Goal: Information Seeking & Learning: Learn about a topic

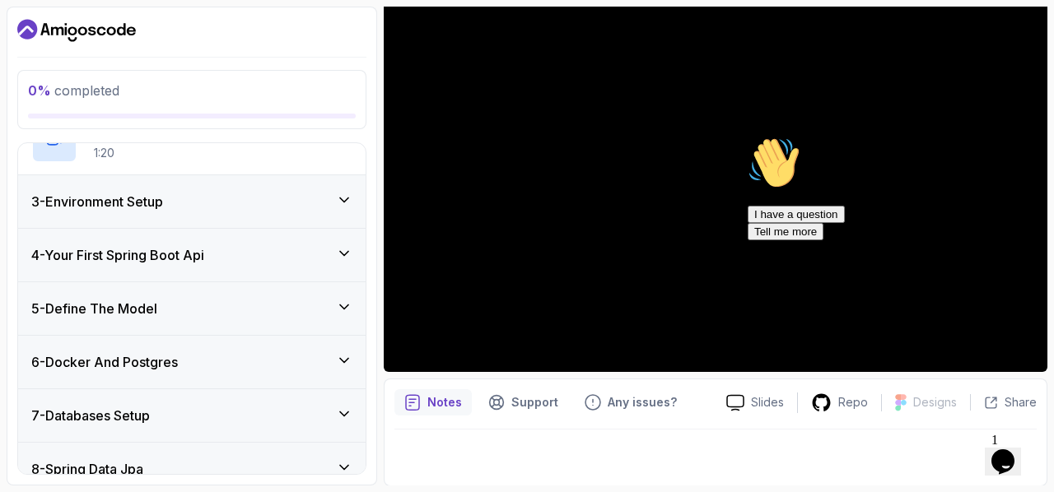
scroll to position [367, 0]
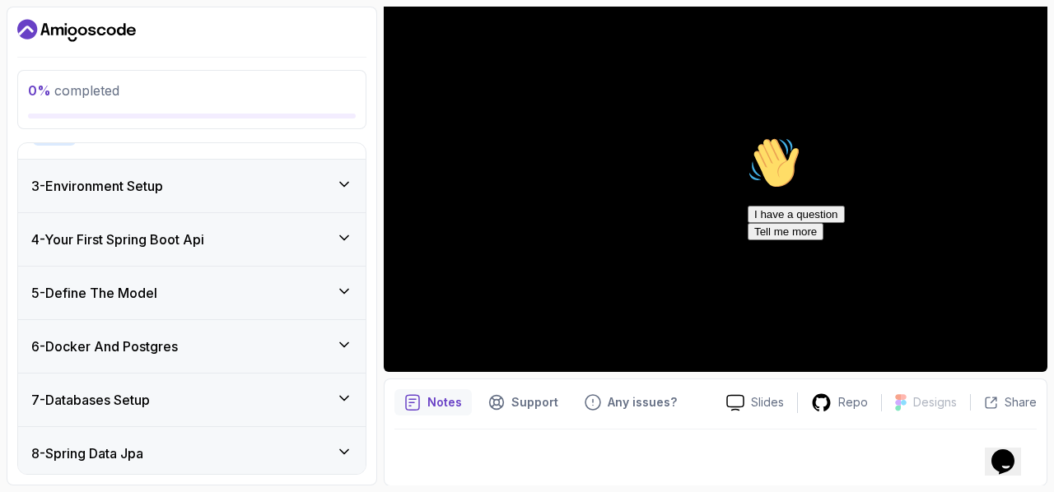
click at [212, 325] on div "6 - Docker And Postgres" at bounding box center [191, 346] width 347 height 53
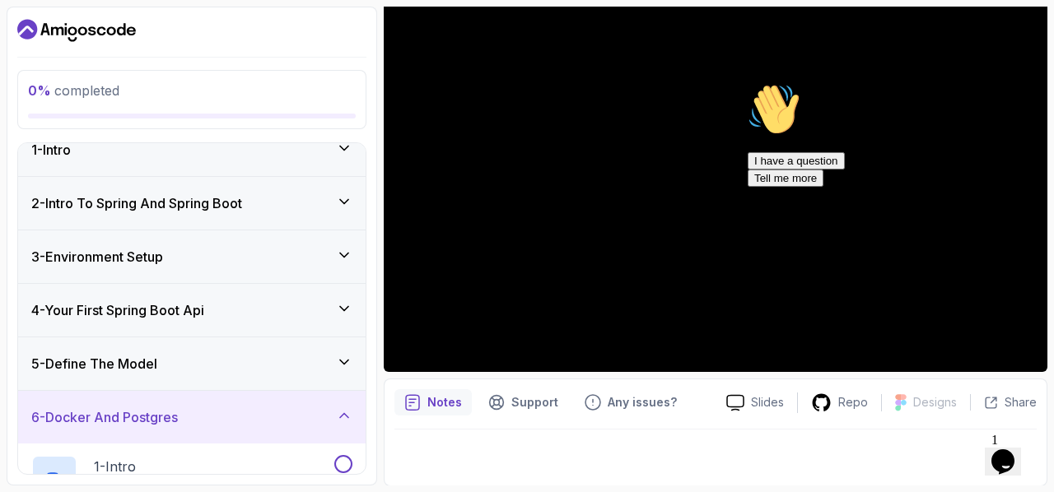
scroll to position [17, 0]
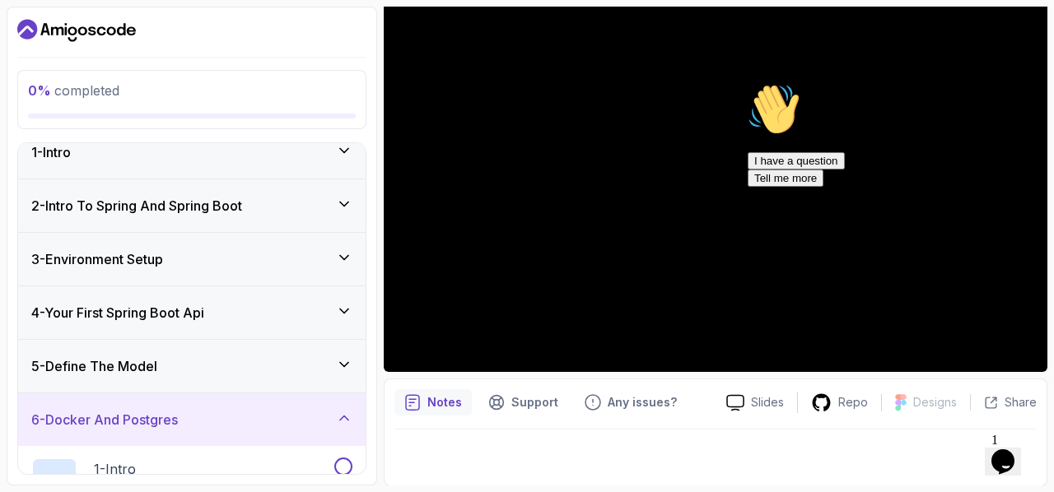
click at [199, 420] on div "6 - Docker And Postgres" at bounding box center [191, 420] width 321 height 20
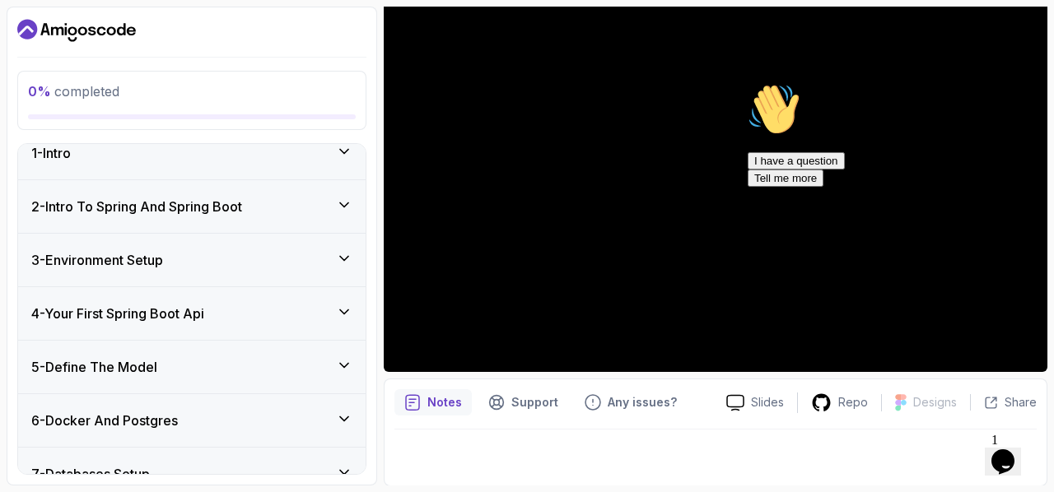
scroll to position [0, 0]
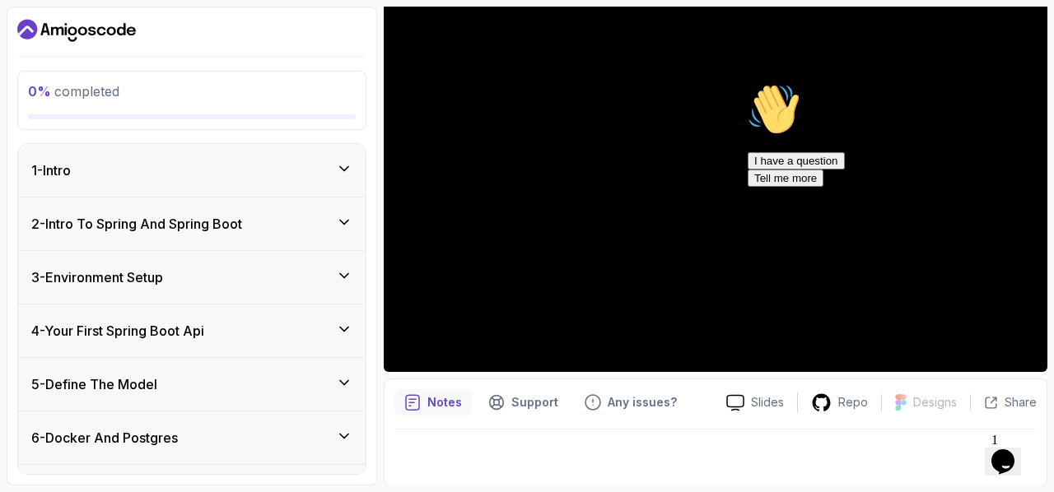
click at [133, 179] on div "1 - Intro" at bounding box center [191, 170] width 347 height 53
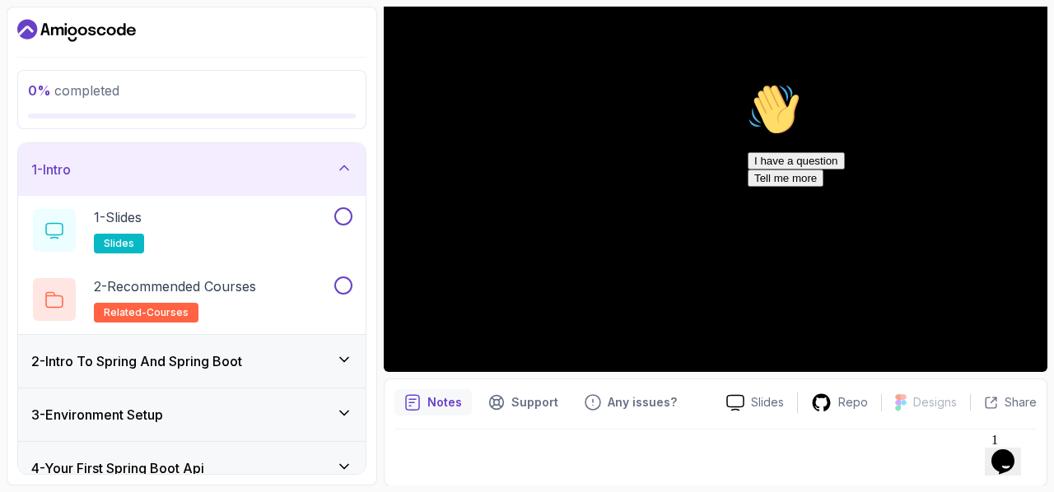
click at [254, 181] on div "1 - Intro" at bounding box center [191, 169] width 347 height 53
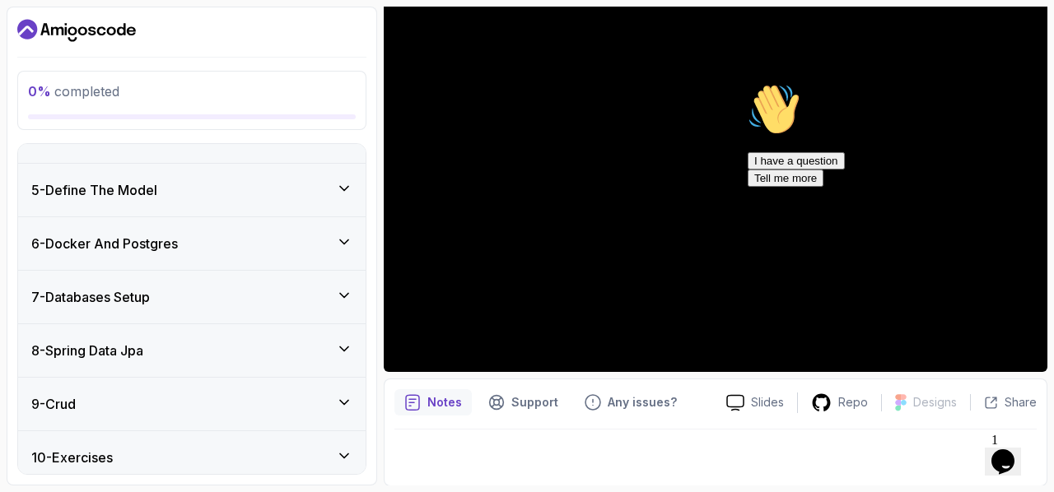
scroll to position [306, 0]
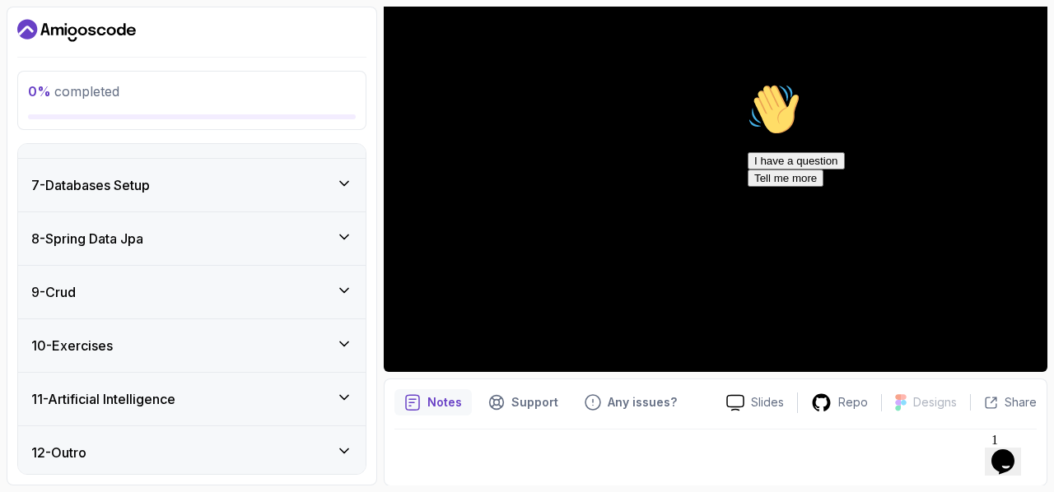
click at [245, 338] on div "10 - Exercises" at bounding box center [191, 346] width 321 height 20
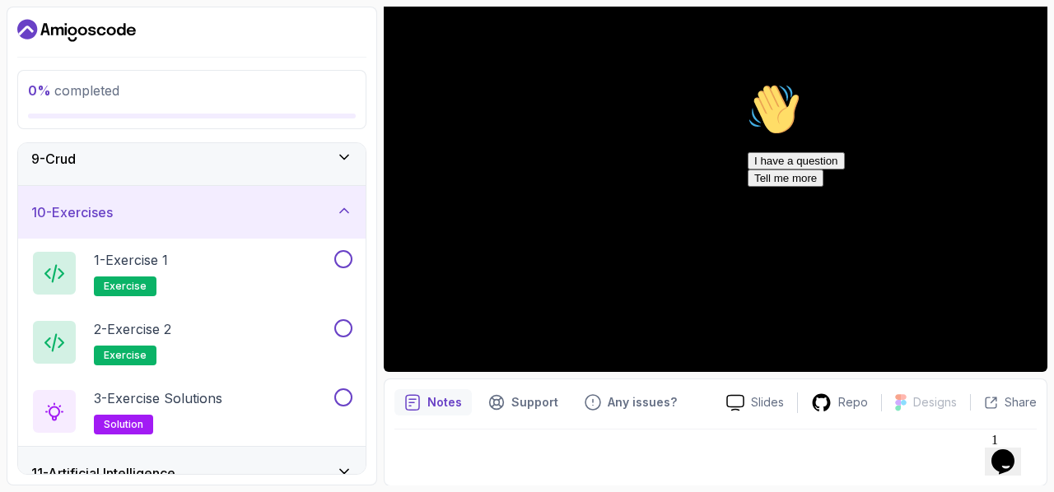
scroll to position [434, 0]
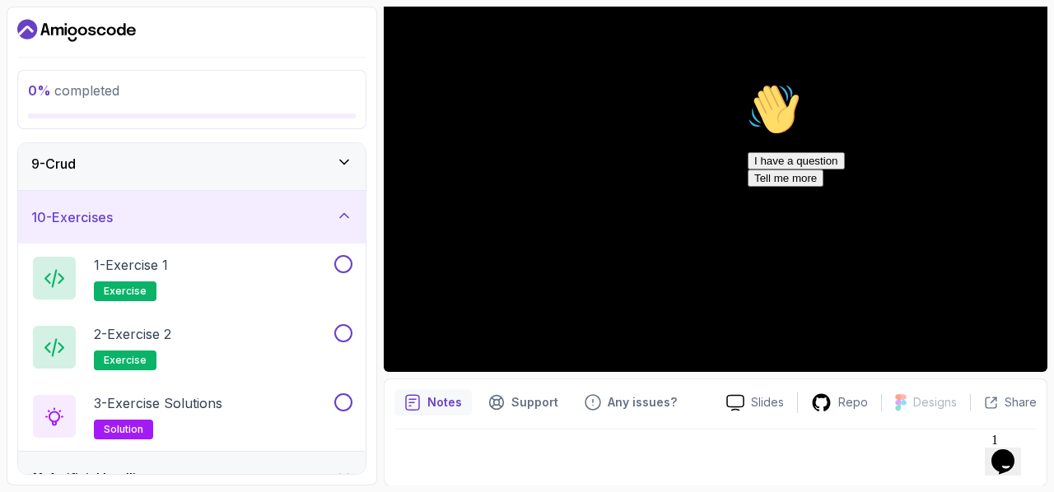
click at [221, 208] on div "10 - Exercises" at bounding box center [191, 218] width 321 height 20
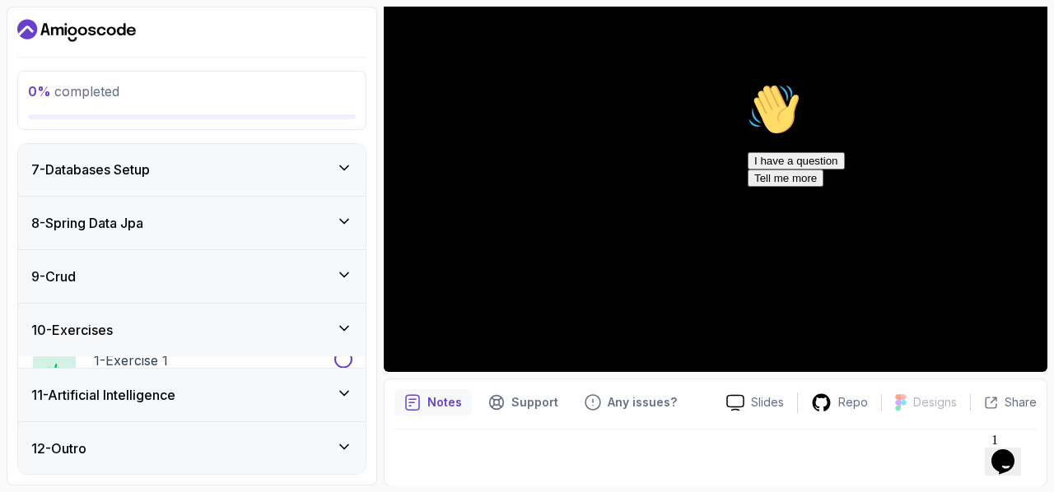
scroll to position [306, 0]
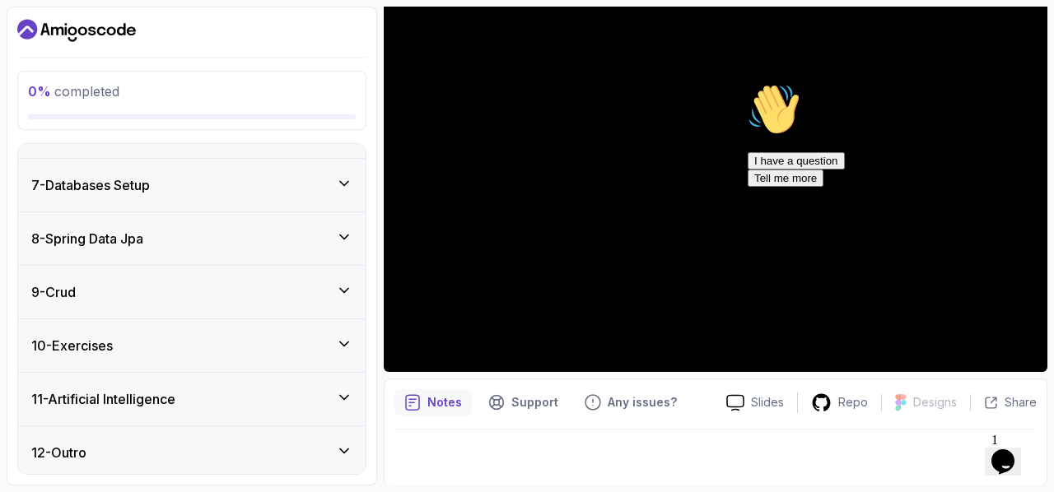
click at [195, 406] on div "11 - Artificial Intelligence" at bounding box center [191, 399] width 347 height 53
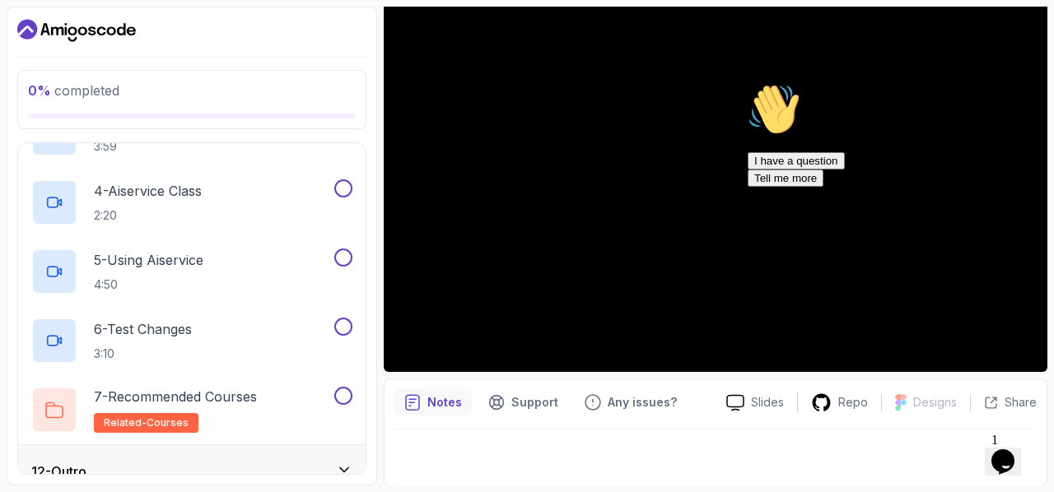
scroll to position [790, 0]
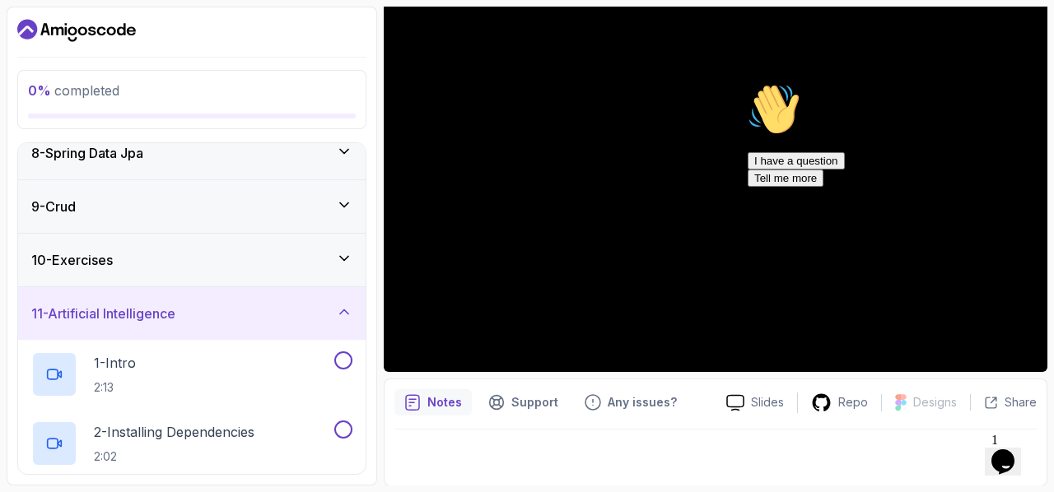
click at [199, 304] on div "11 - Artificial Intelligence" at bounding box center [191, 314] width 321 height 20
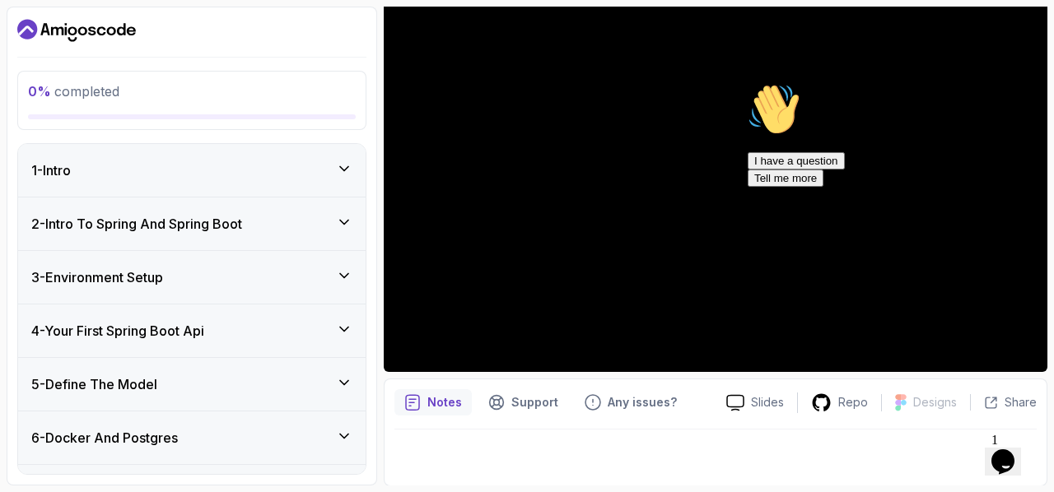
scroll to position [0, 0]
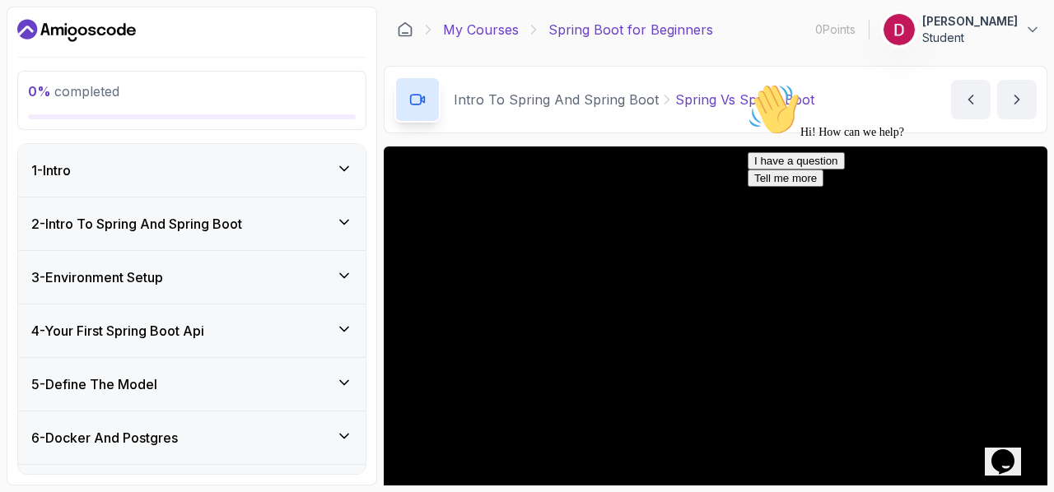
click at [486, 37] on link "My Courses" at bounding box center [481, 30] width 76 height 20
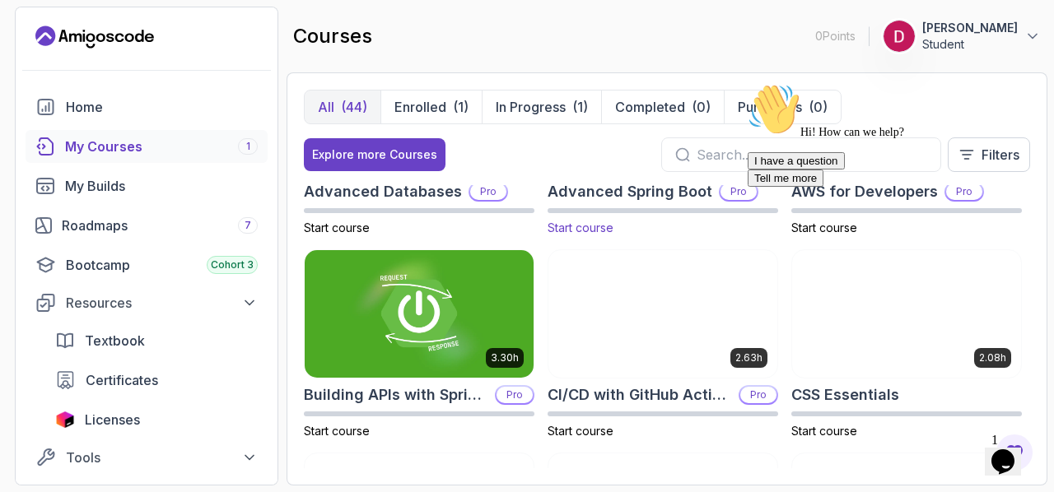
scroll to position [31, 0]
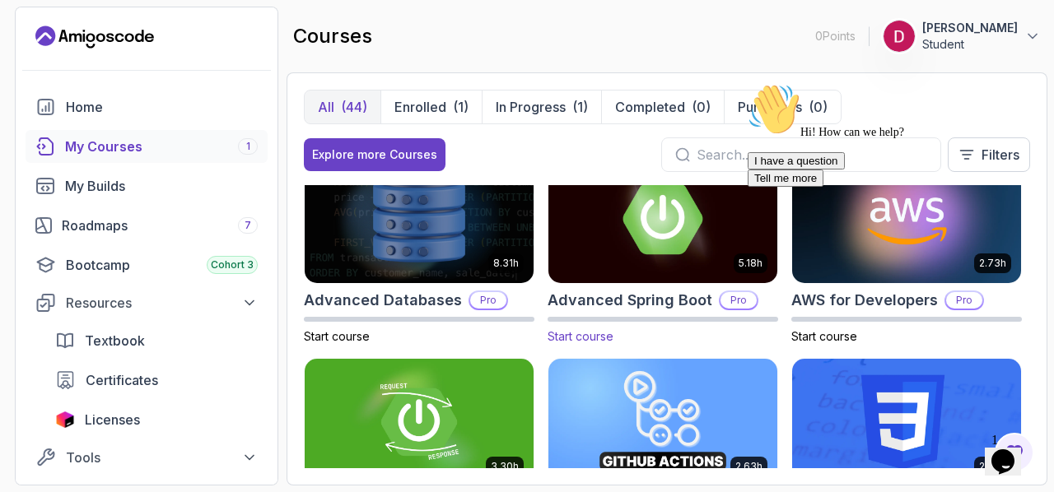
click at [604, 240] on img at bounding box center [663, 219] width 240 height 134
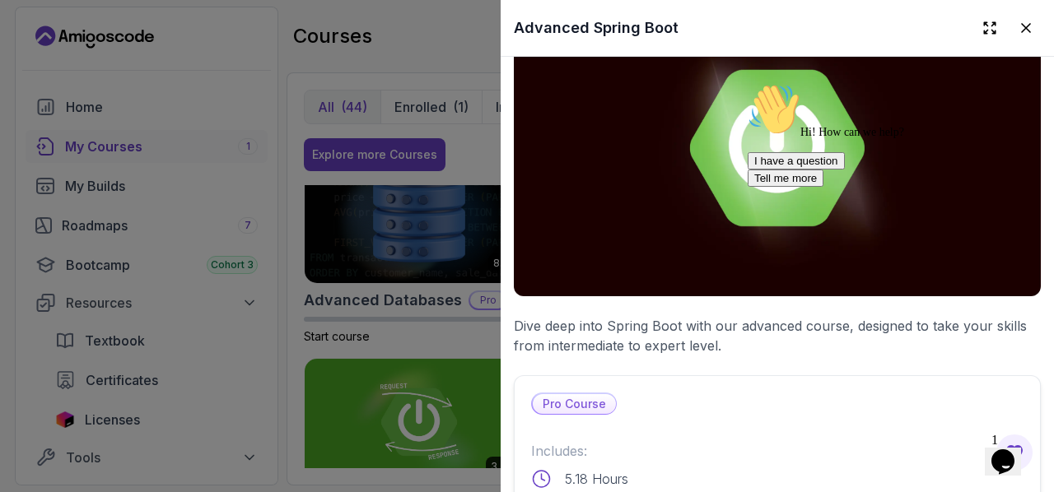
scroll to position [68, 0]
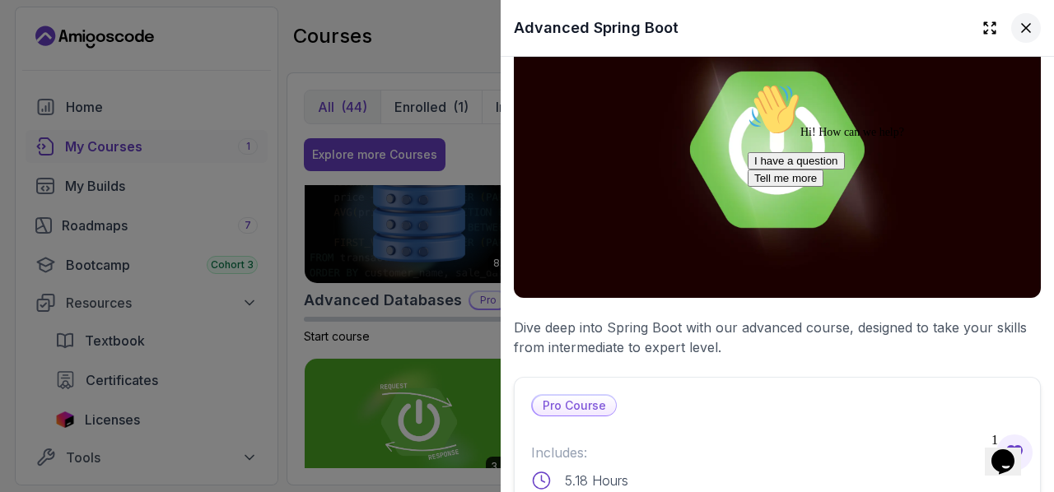
click at [1015, 15] on button at bounding box center [1026, 28] width 30 height 30
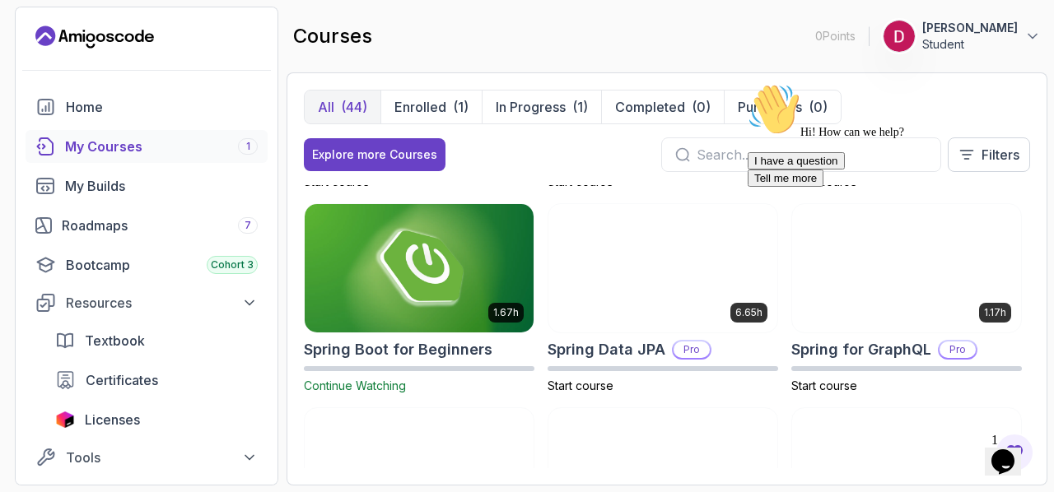
scroll to position [2426, 0]
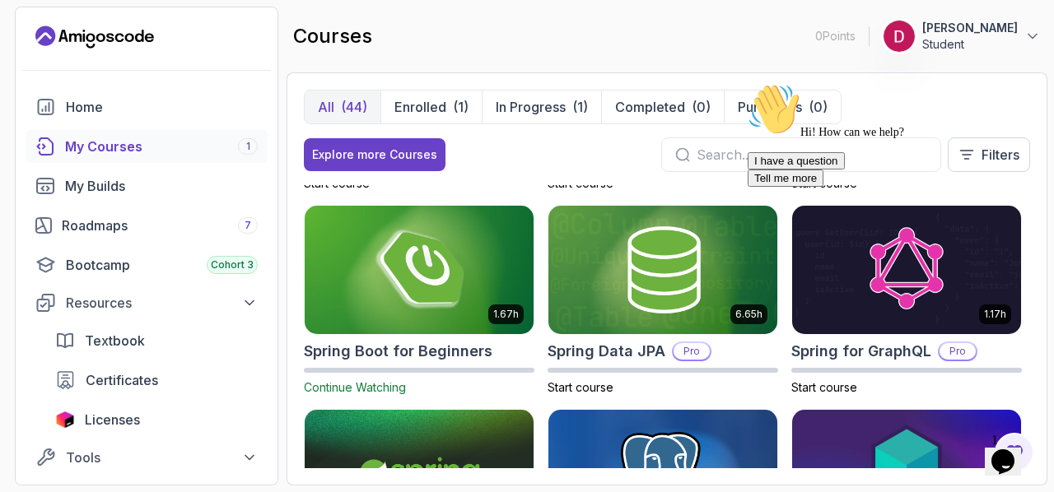
click at [400, 253] on img at bounding box center [419, 270] width 240 height 134
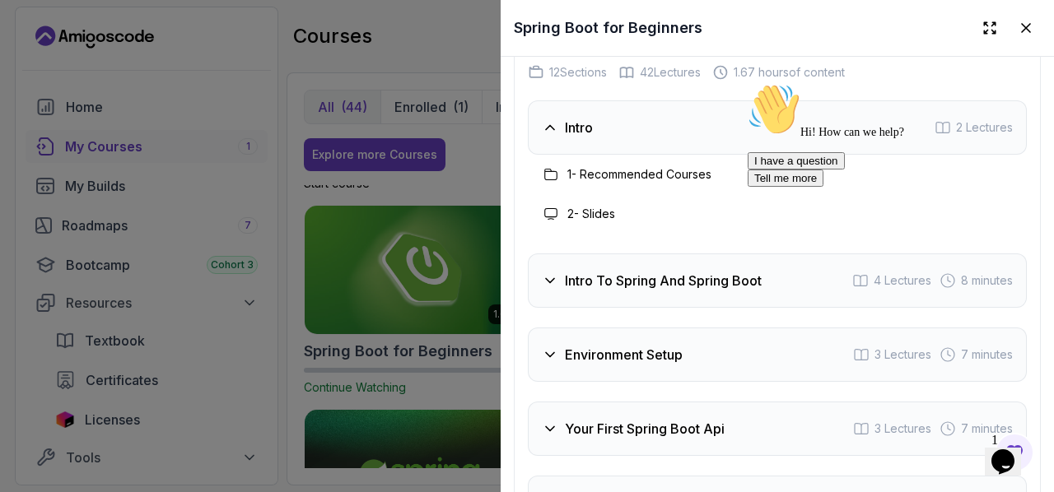
scroll to position [2632, 0]
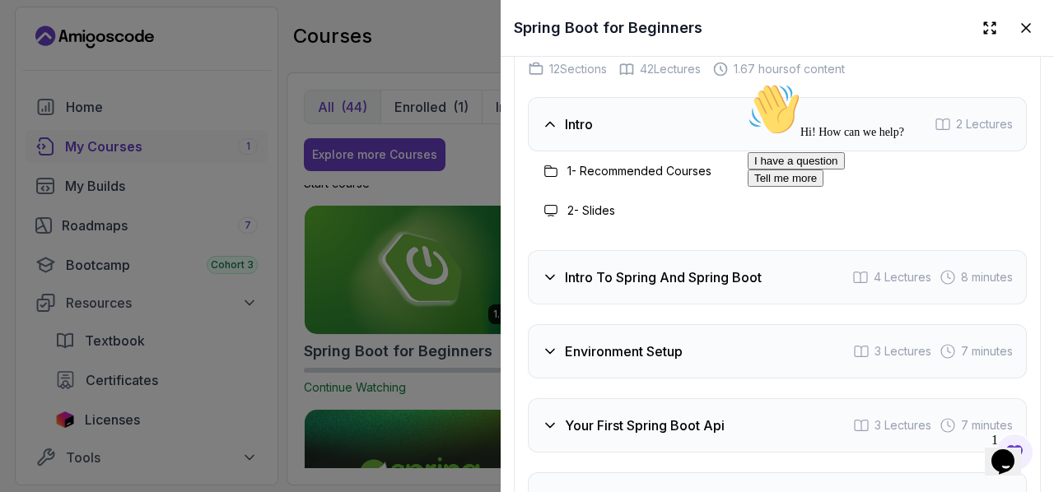
click at [423, 254] on div at bounding box center [527, 246] width 1054 height 492
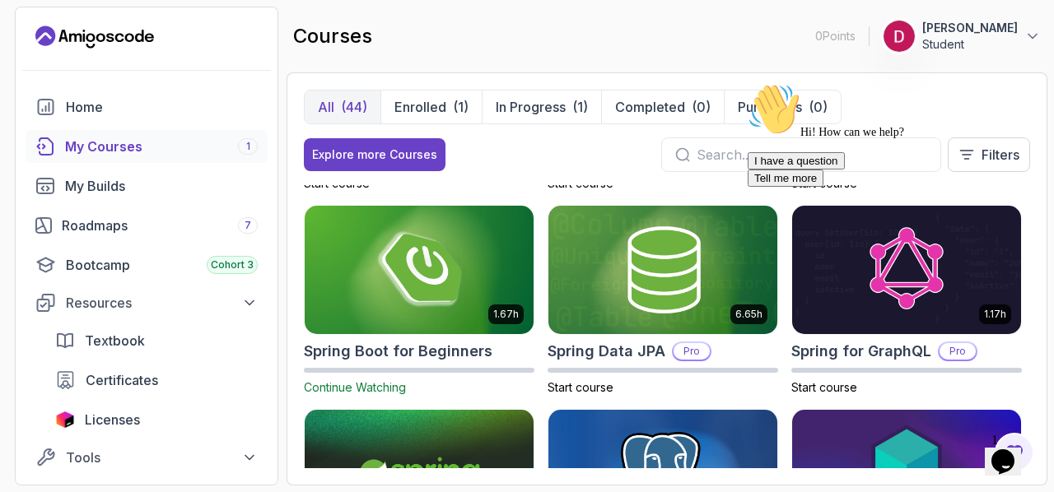
click at [423, 254] on img at bounding box center [419, 270] width 229 height 128
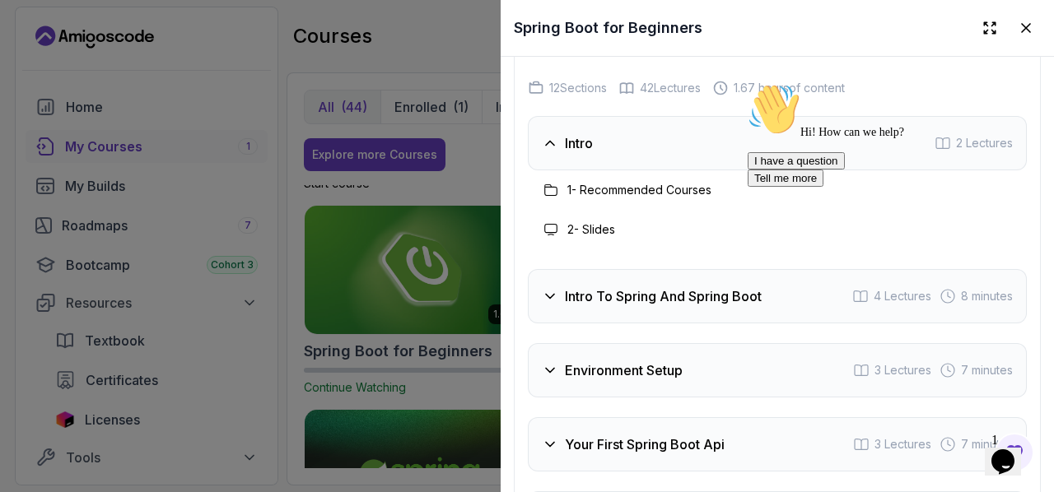
scroll to position [2614, 0]
click at [593, 167] on div "Intro 2 Lectures" at bounding box center [777, 141] width 499 height 54
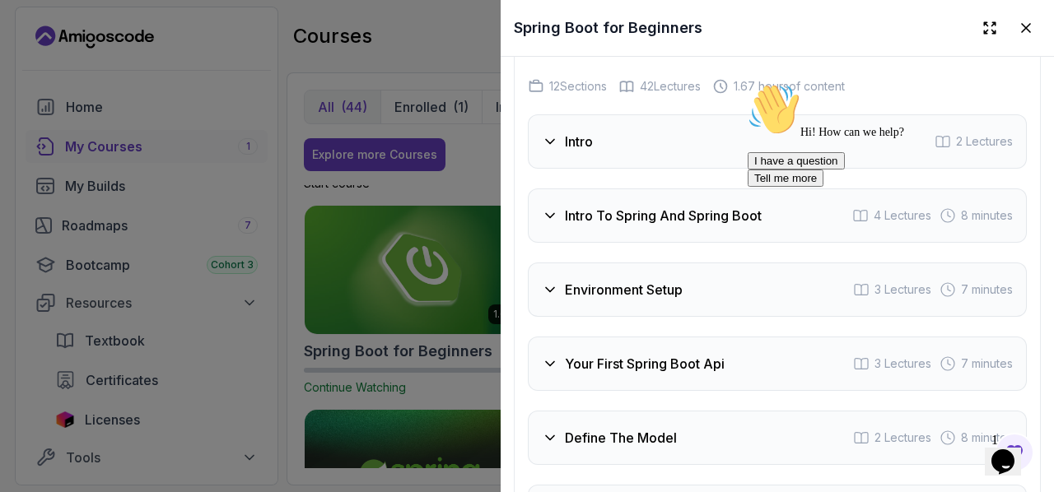
click at [593, 167] on div "Intro 2 Lectures" at bounding box center [777, 141] width 499 height 54
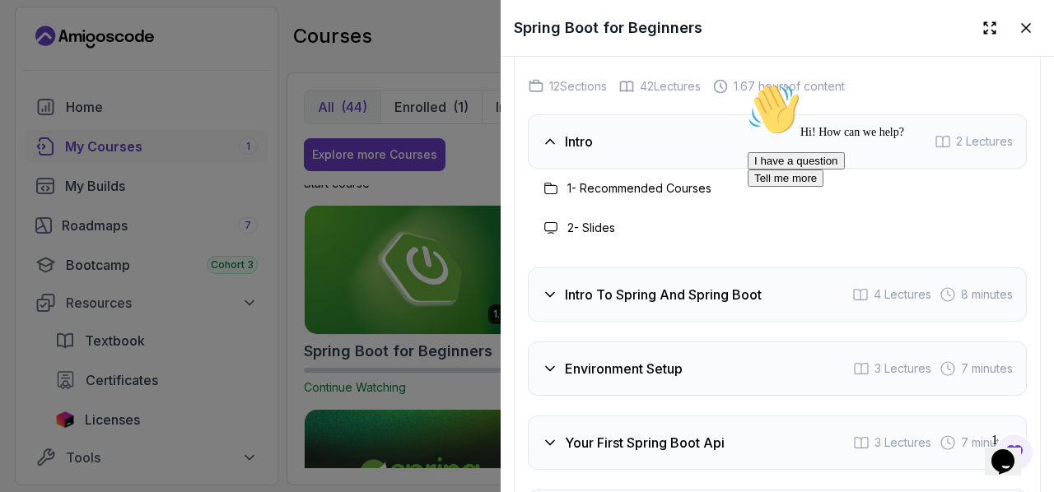
click at [593, 167] on div "Intro 2 Lectures" at bounding box center [777, 141] width 499 height 54
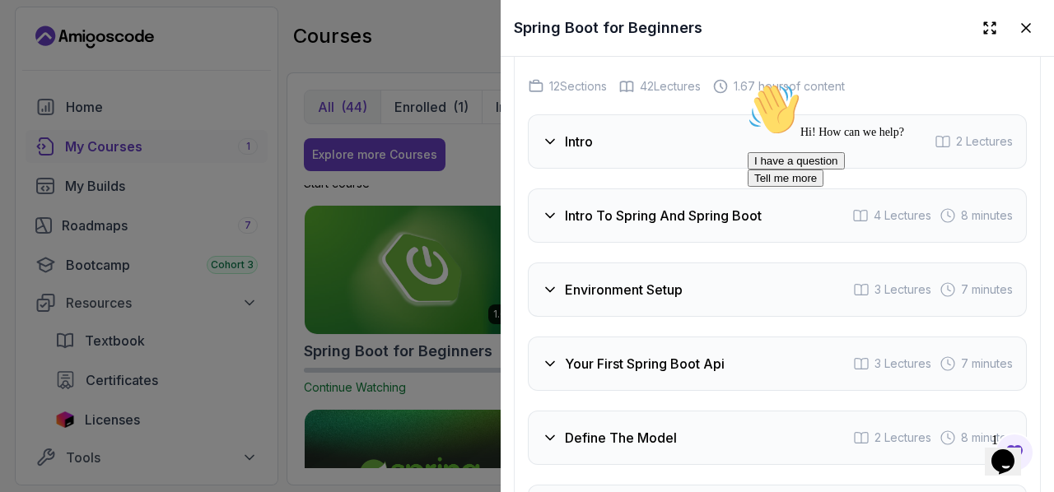
click at [593, 167] on div "Intro 2 Lectures" at bounding box center [777, 141] width 499 height 54
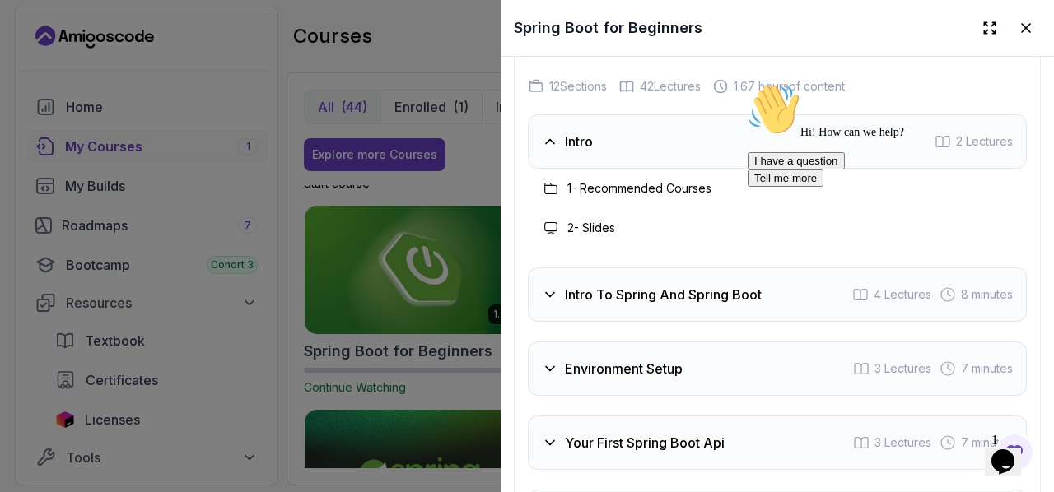
click at [557, 194] on icon at bounding box center [551, 188] width 12 height 11
drag, startPoint x: 609, startPoint y: 201, endPoint x: 596, endPoint y: 251, distance: 51.7
click at [596, 248] on div "1 - Recommended Courses 2 - Slides" at bounding box center [777, 208] width 499 height 79
click at [418, 218] on div at bounding box center [527, 246] width 1054 height 492
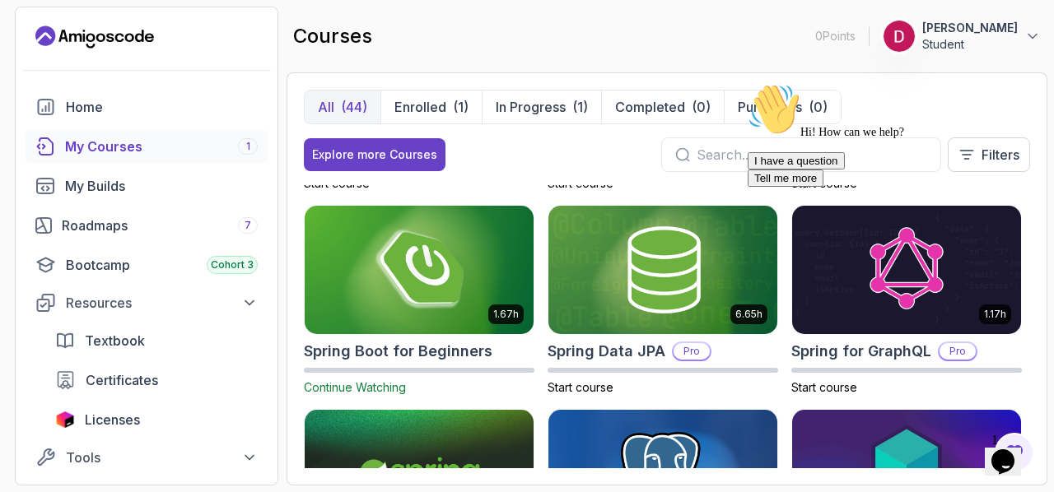
click at [382, 380] on span "Continue Watching" at bounding box center [355, 387] width 102 height 14
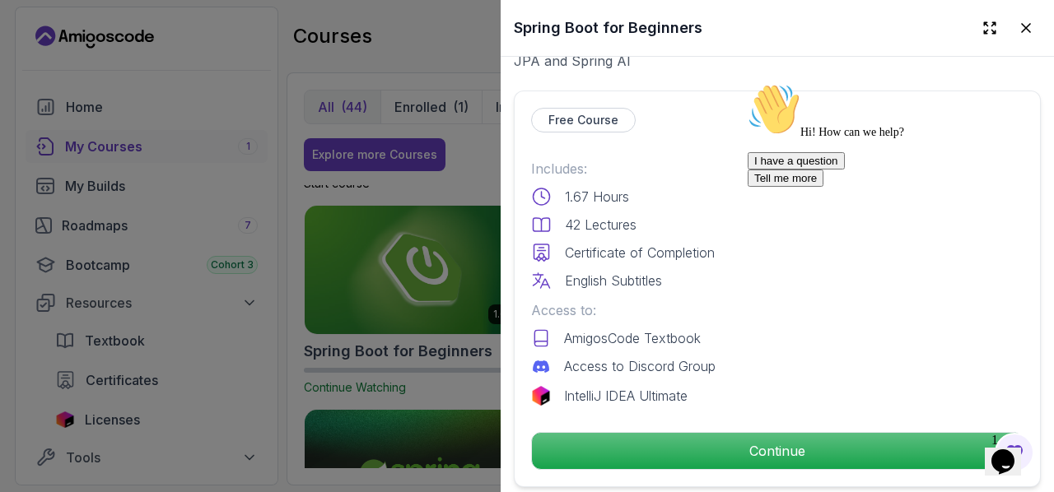
scroll to position [358, 0]
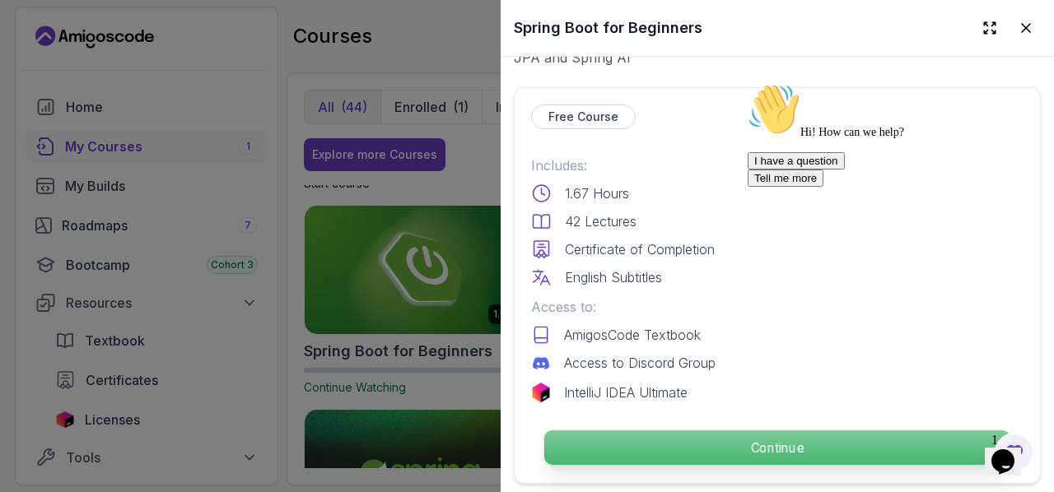
click at [718, 432] on p "Continue" at bounding box center [777, 448] width 466 height 35
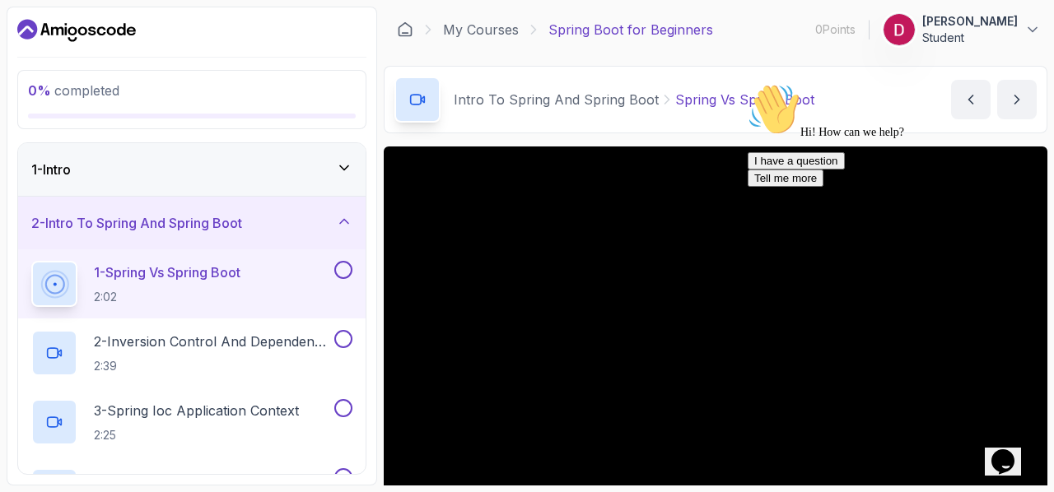
click at [1015, 83] on div "Chat attention grabber" at bounding box center [896, 83] width 296 height 0
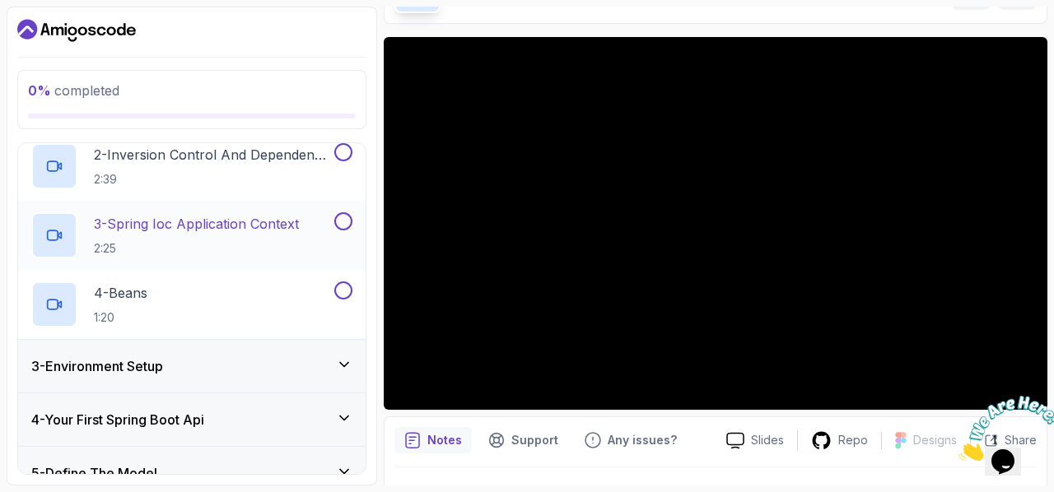
scroll to position [190, 0]
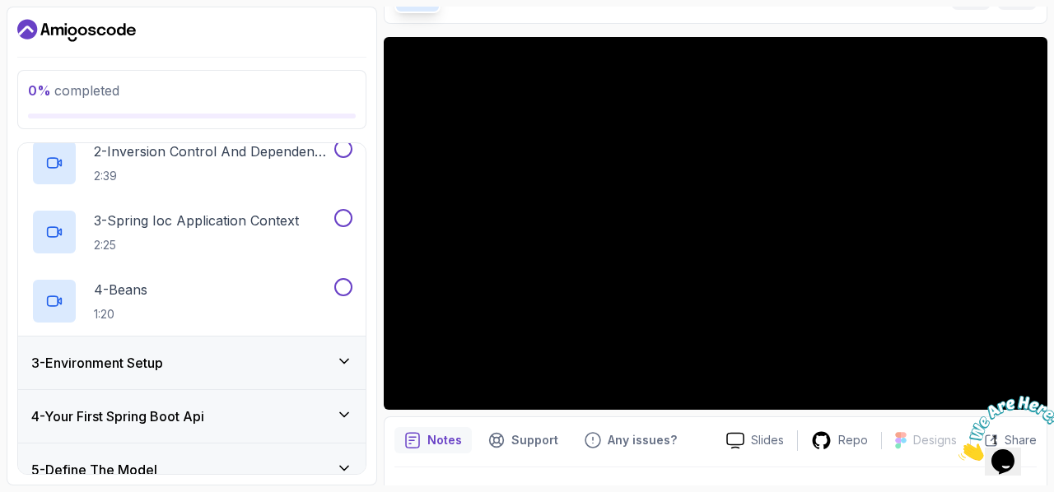
click at [246, 380] on div "3 - Environment Setup" at bounding box center [191, 363] width 347 height 53
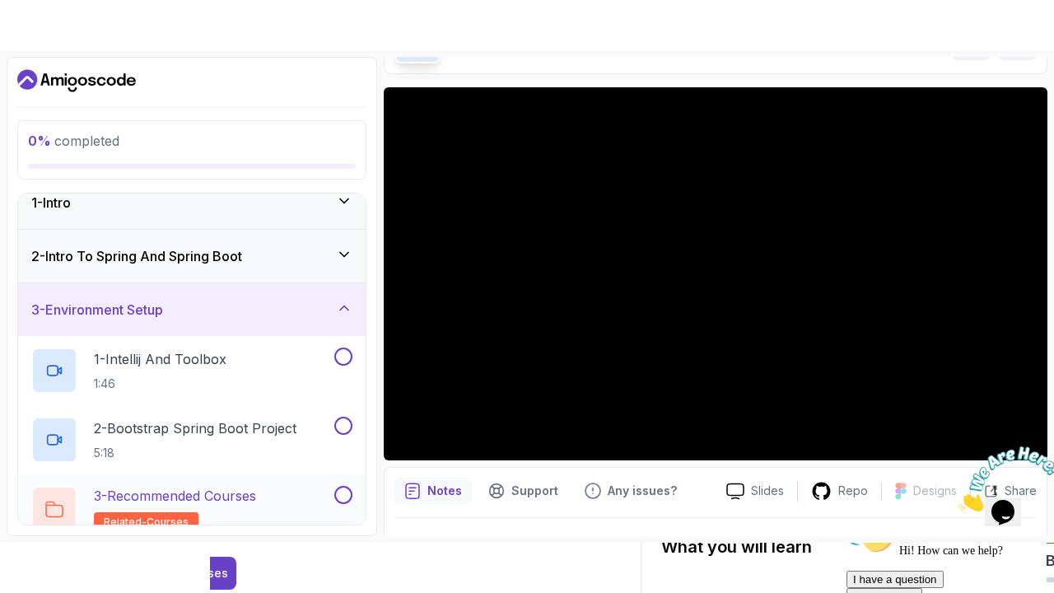
scroll to position [0, 0]
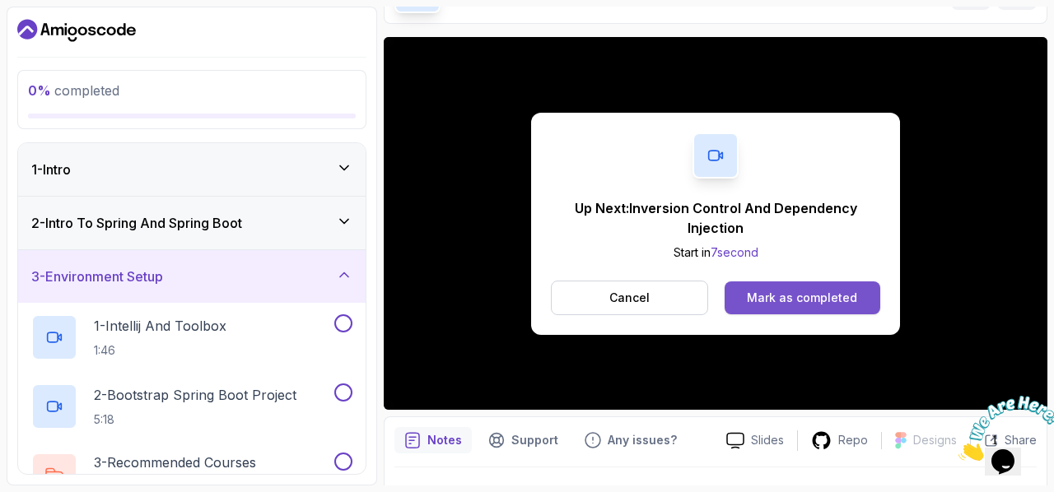
click at [738, 310] on button "Mark as completed" at bounding box center [803, 298] width 156 height 33
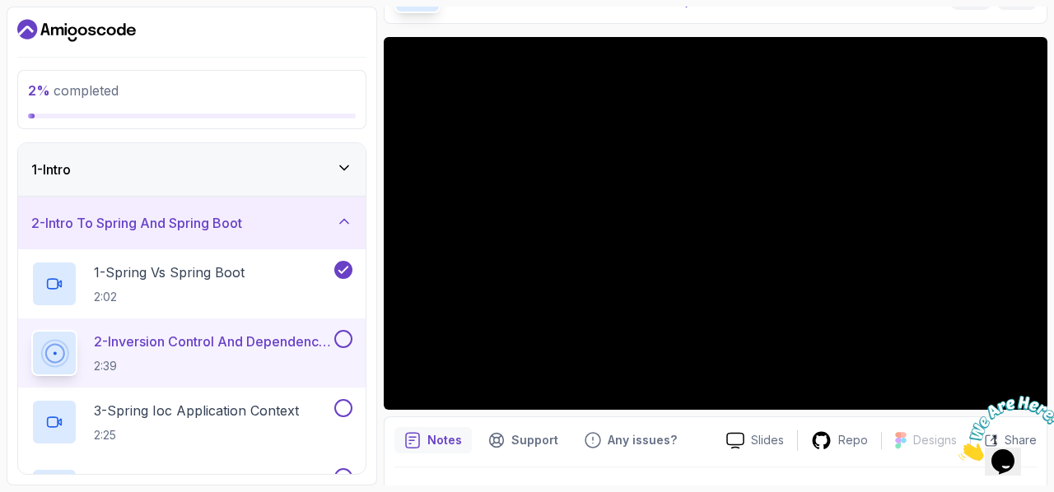
click at [1028, 398] on div at bounding box center [1003, 428] width 89 height 65
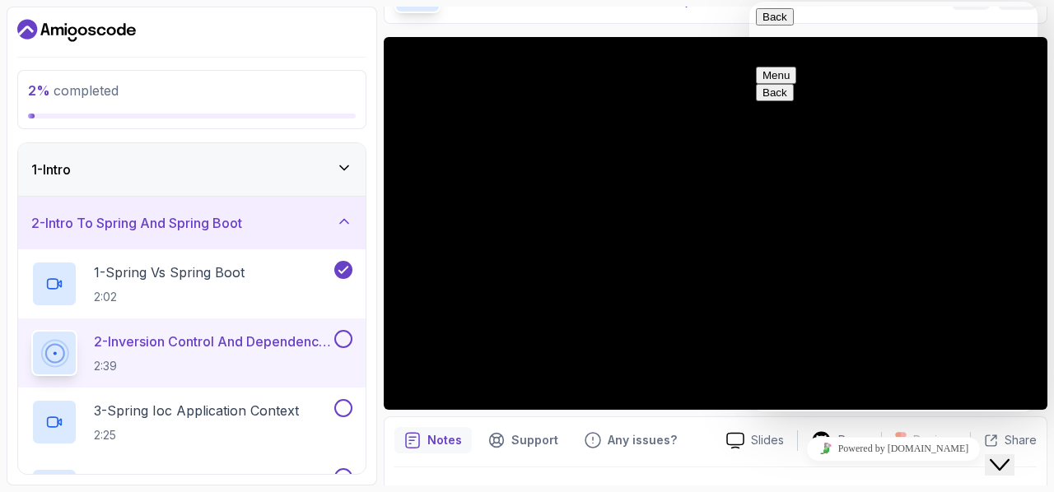
click at [774, 17] on button "Back" at bounding box center [775, 16] width 38 height 17
click at [1010, 459] on icon "Chat widget" at bounding box center [1000, 465] width 20 height 12
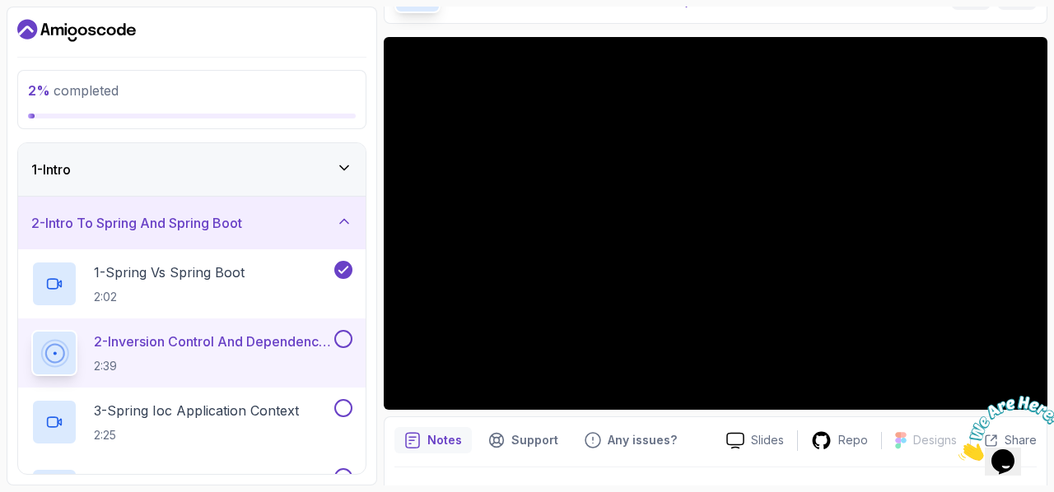
click at [959, 450] on icon "Close" at bounding box center [959, 457] width 0 height 14
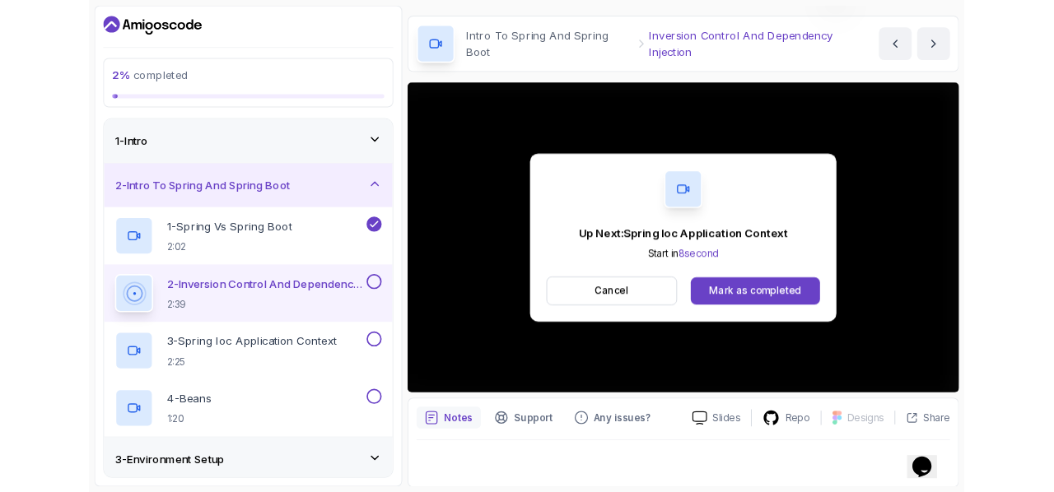
scroll to position [110, 0]
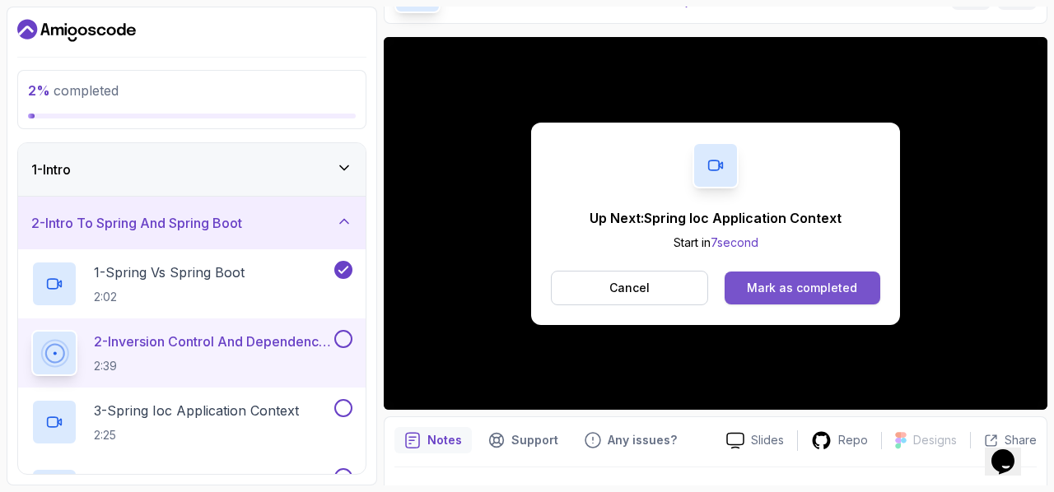
click at [816, 281] on div "Mark as completed" at bounding box center [802, 288] width 110 height 16
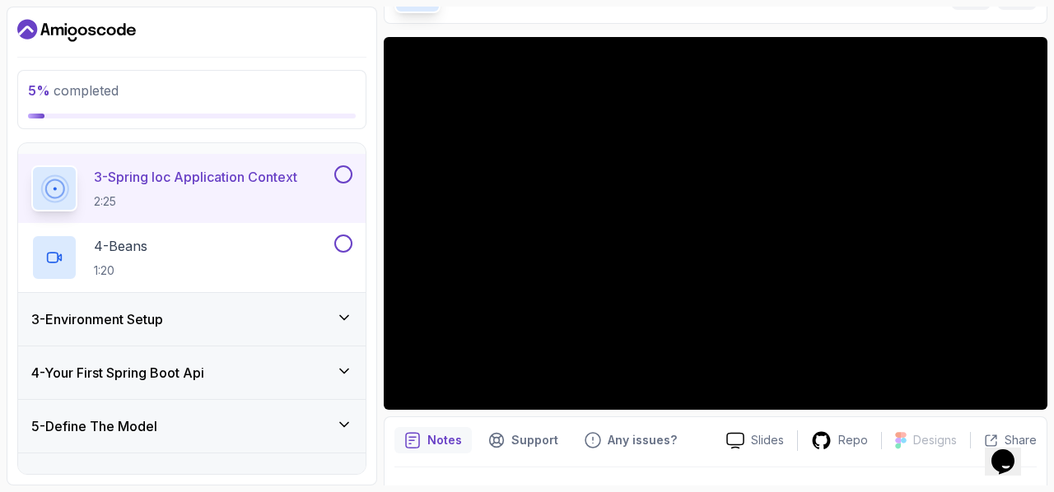
scroll to position [235, 0]
click at [221, 330] on div "3 - Environment Setup" at bounding box center [191, 318] width 347 height 53
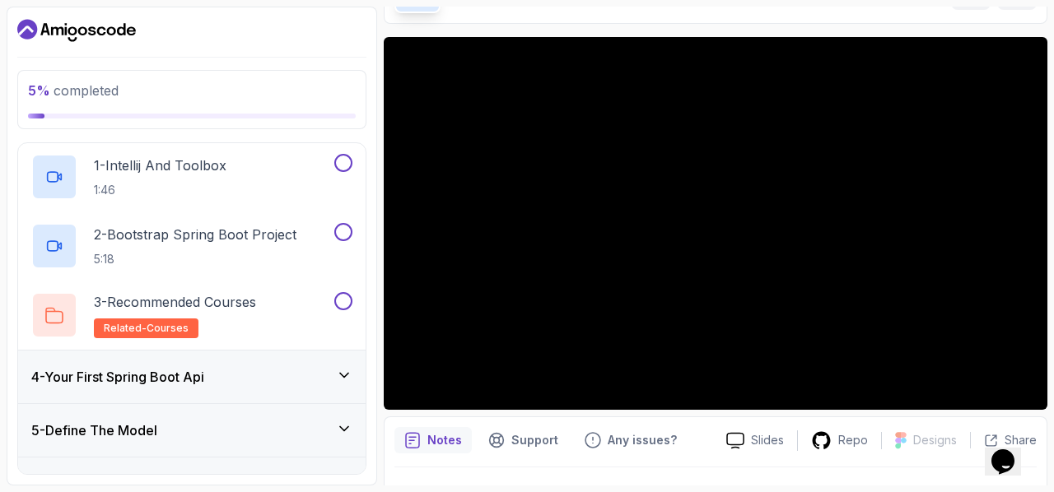
scroll to position [236, 0]
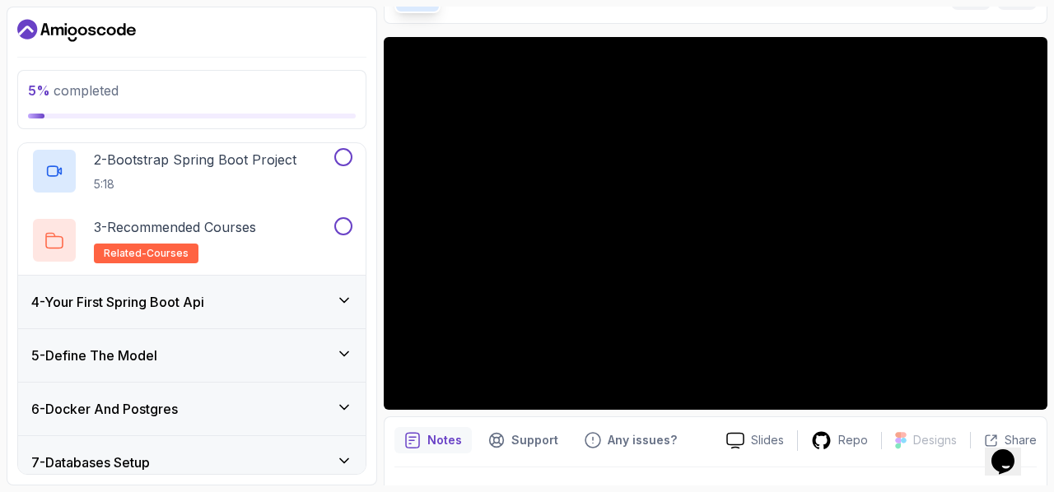
click at [229, 307] on div "4 - Your First Spring Boot Api" at bounding box center [191, 302] width 321 height 20
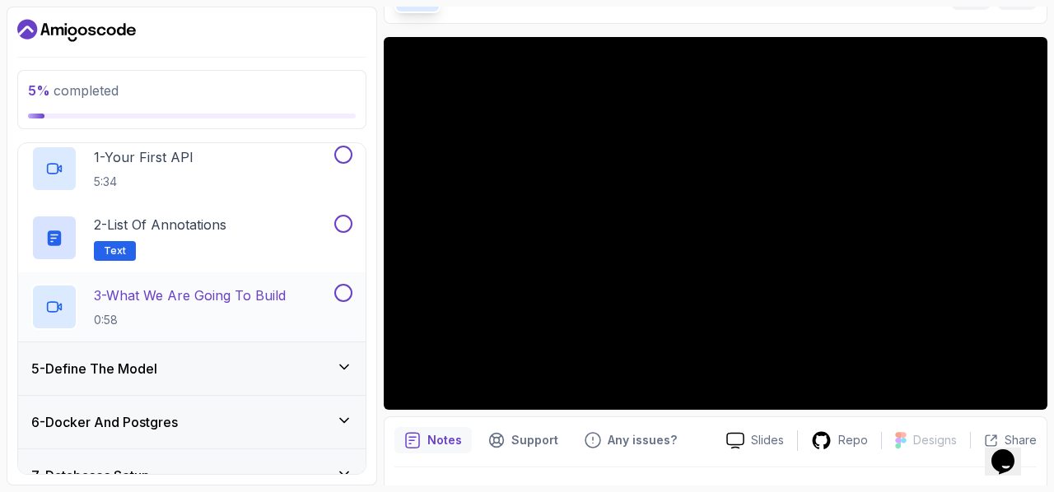
scroll to position [298, 0]
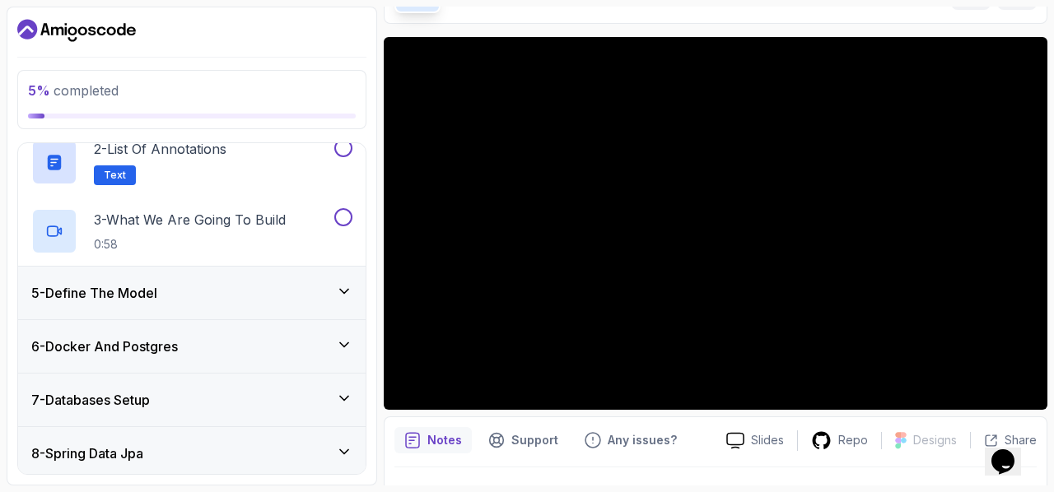
click at [249, 285] on div "5 - Define The Model" at bounding box center [191, 293] width 321 height 20
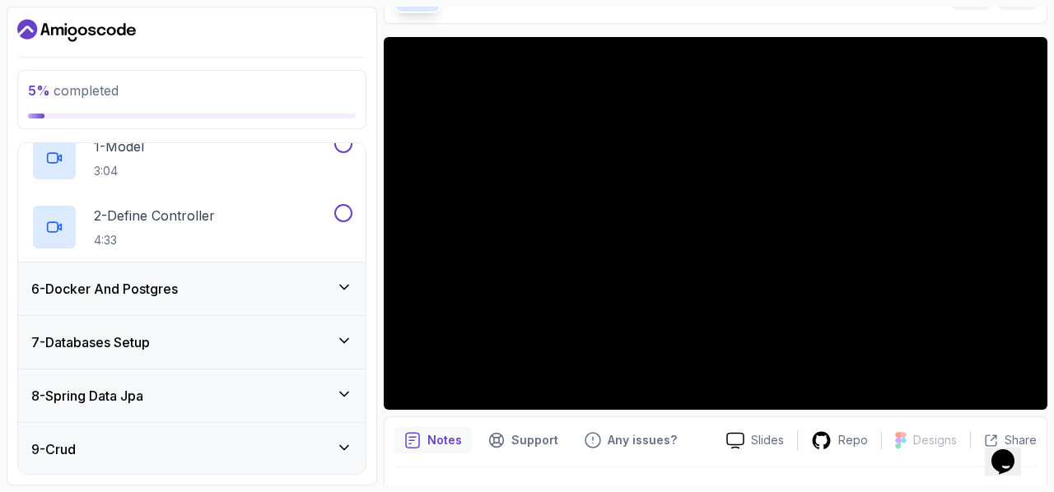
scroll to position [290, 0]
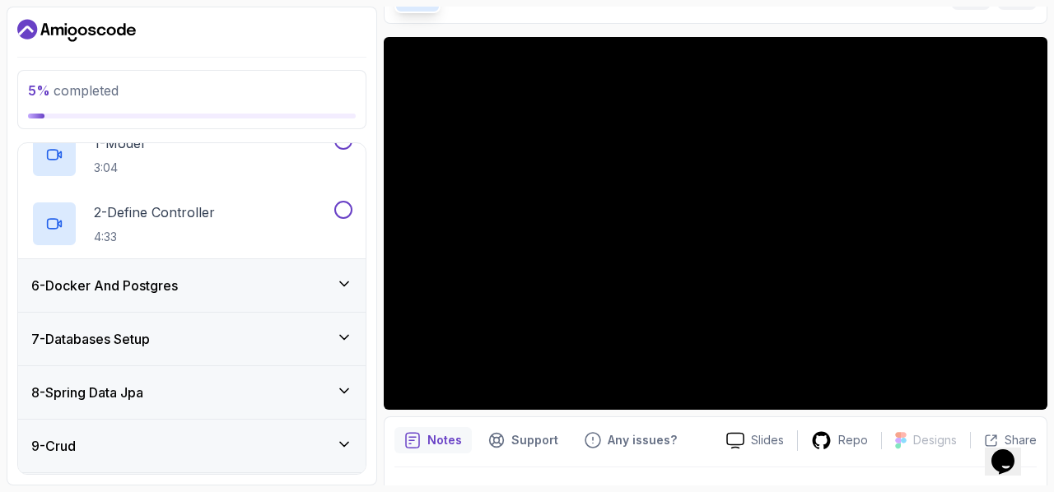
drag, startPoint x: 249, startPoint y: 285, endPoint x: 238, endPoint y: 298, distance: 17.0
click at [238, 298] on div "6 - Docker And Postgres" at bounding box center [191, 285] width 347 height 53
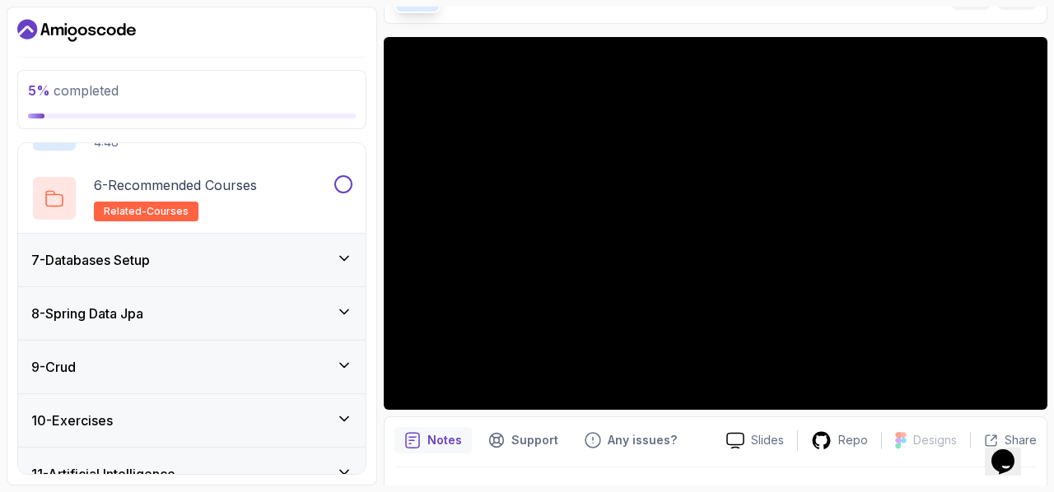
scroll to position [652, 0]
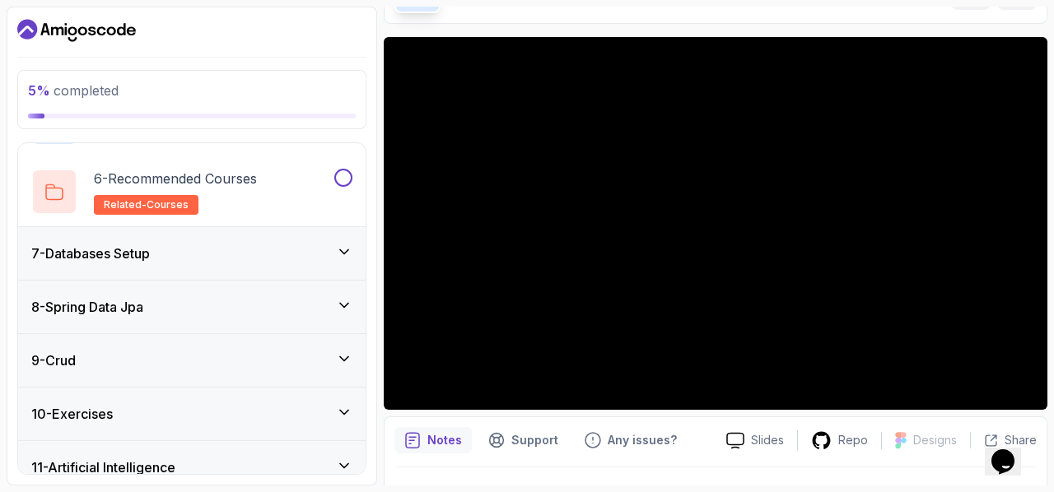
click at [232, 244] on div "7 - Databases Setup" at bounding box center [191, 254] width 321 height 20
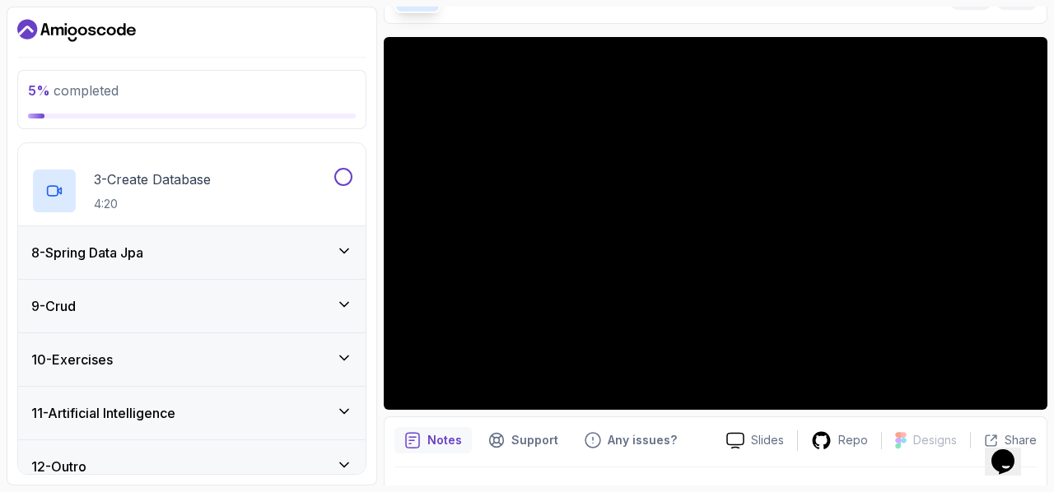
scroll to position [502, 0]
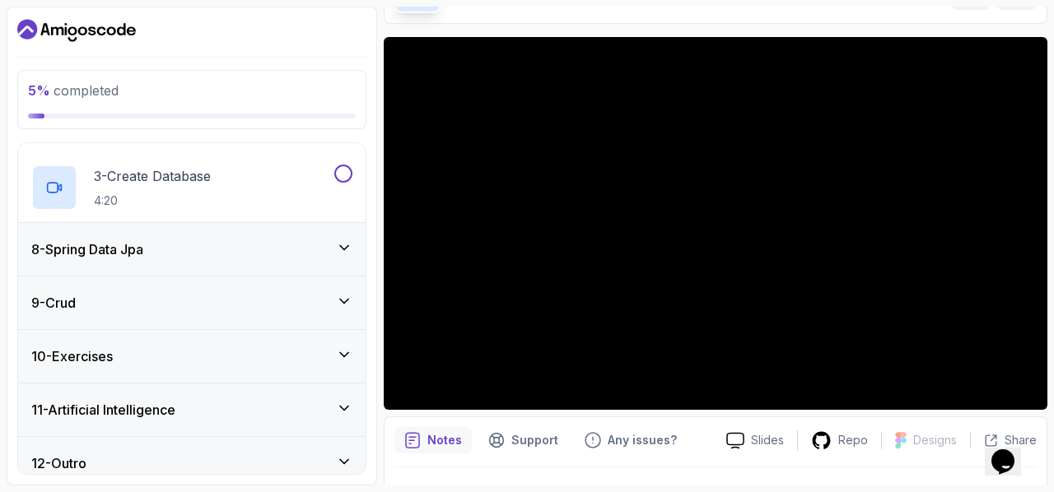
click at [213, 250] on div "8 - Spring Data Jpa" at bounding box center [191, 250] width 321 height 20
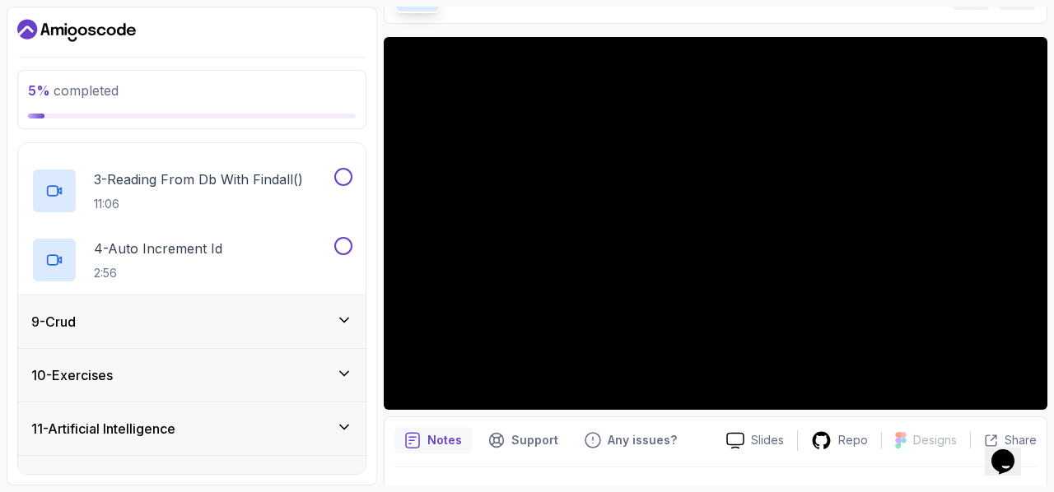
scroll to position [583, 0]
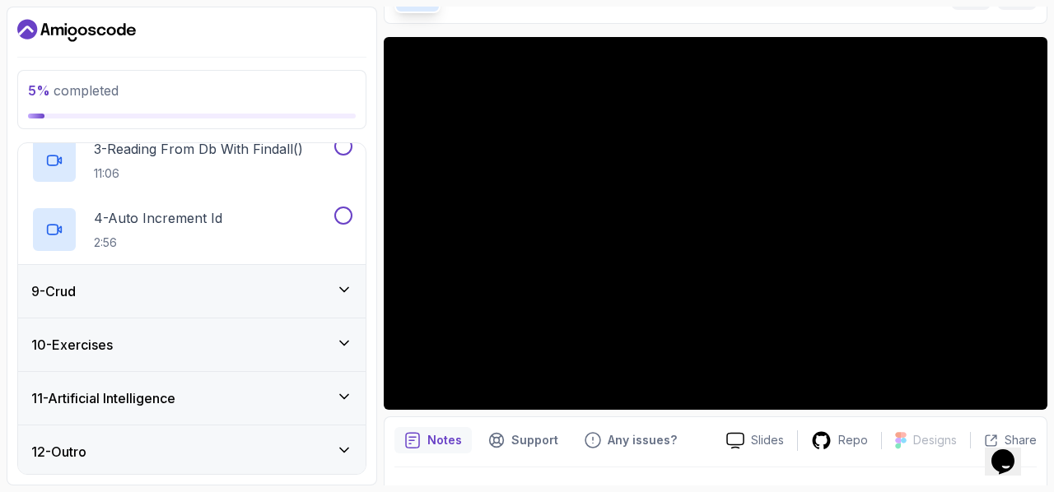
click at [200, 291] on div "9 - Crud" at bounding box center [191, 292] width 321 height 20
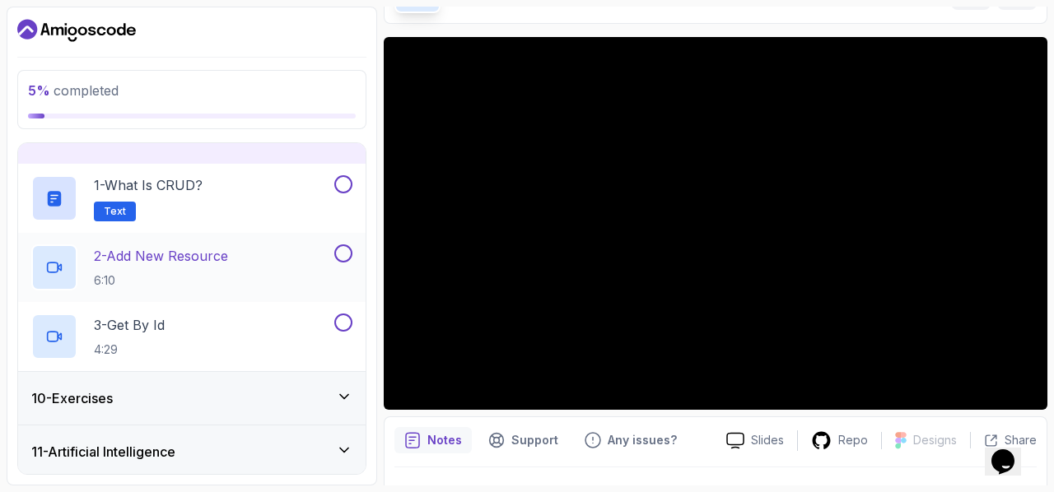
scroll to position [514, 0]
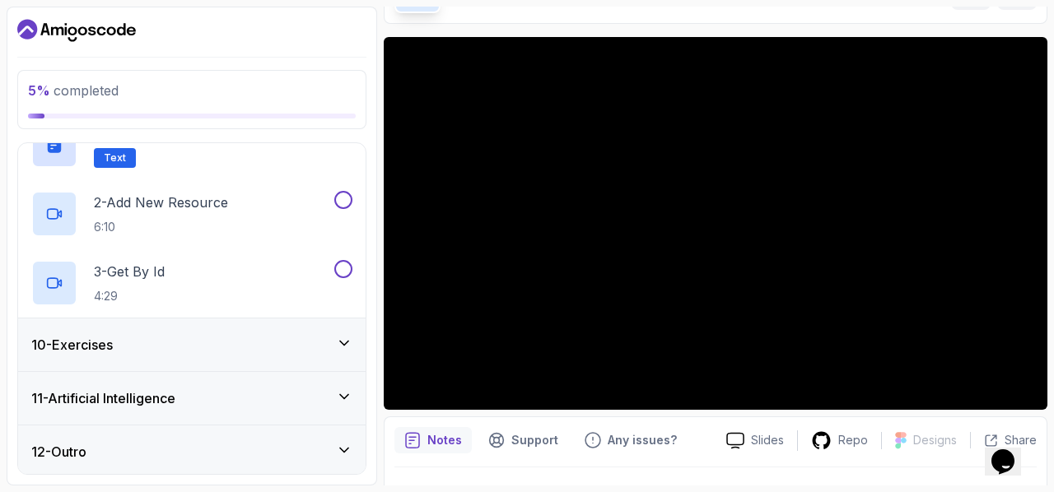
click at [227, 336] on div "10 - Exercises" at bounding box center [191, 345] width 321 height 20
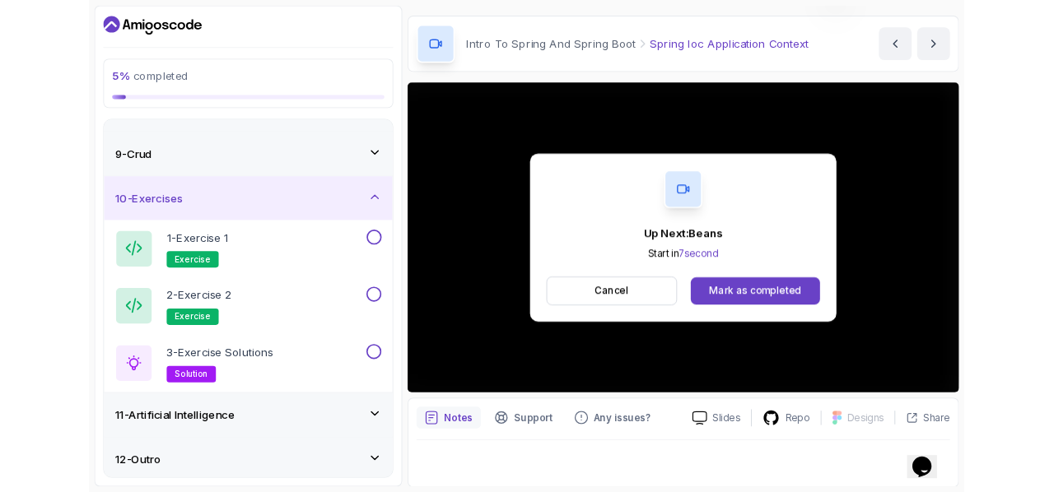
scroll to position [110, 0]
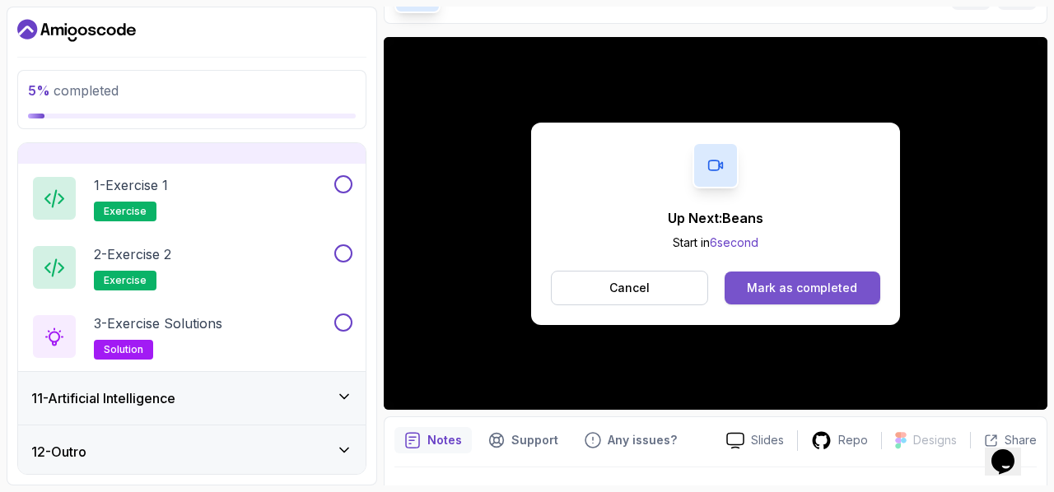
click at [750, 287] on div "Mark as completed" at bounding box center [802, 288] width 110 height 16
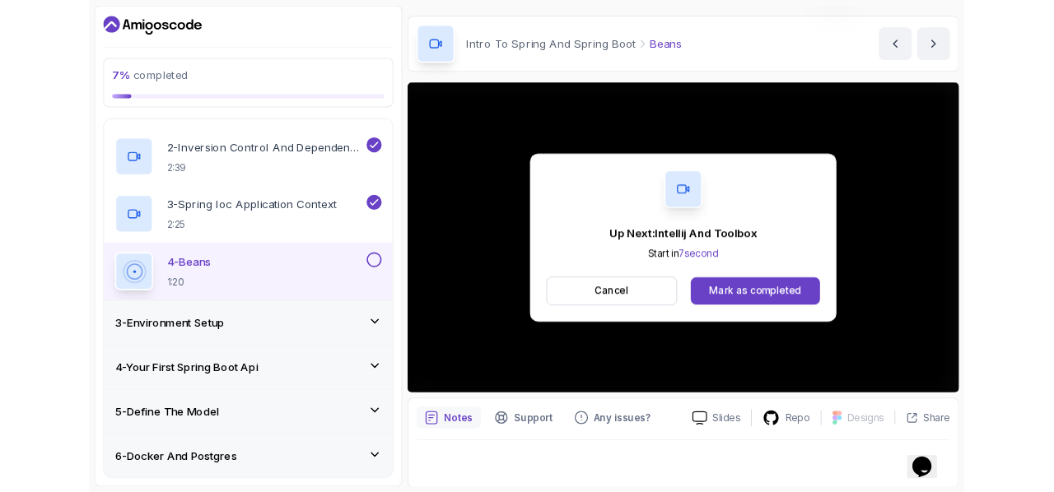
scroll to position [110, 0]
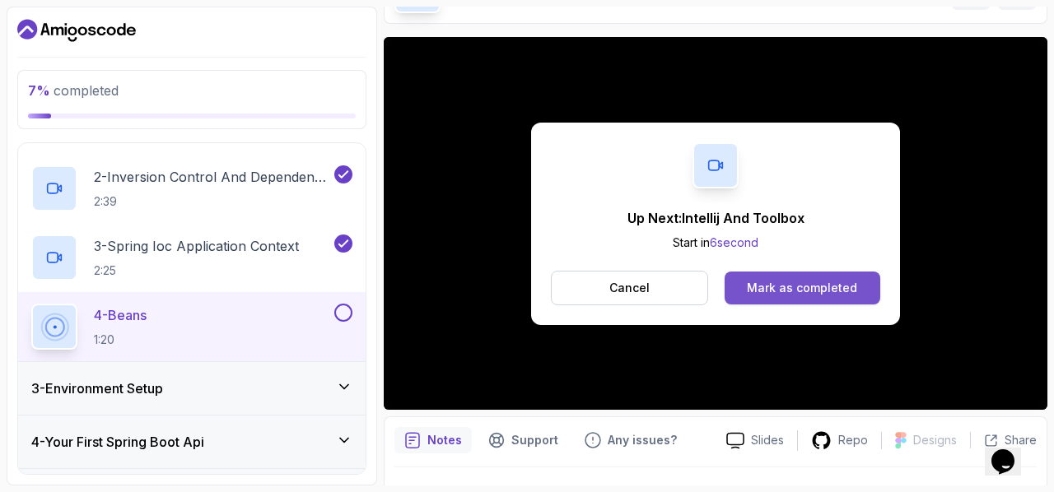
click at [844, 287] on div "Mark as completed" at bounding box center [802, 288] width 110 height 16
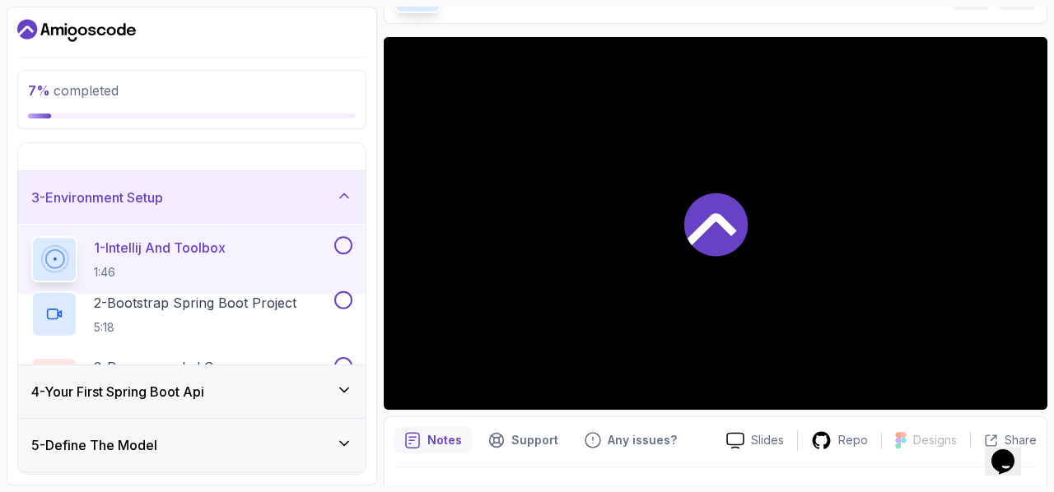
scroll to position [118, 0]
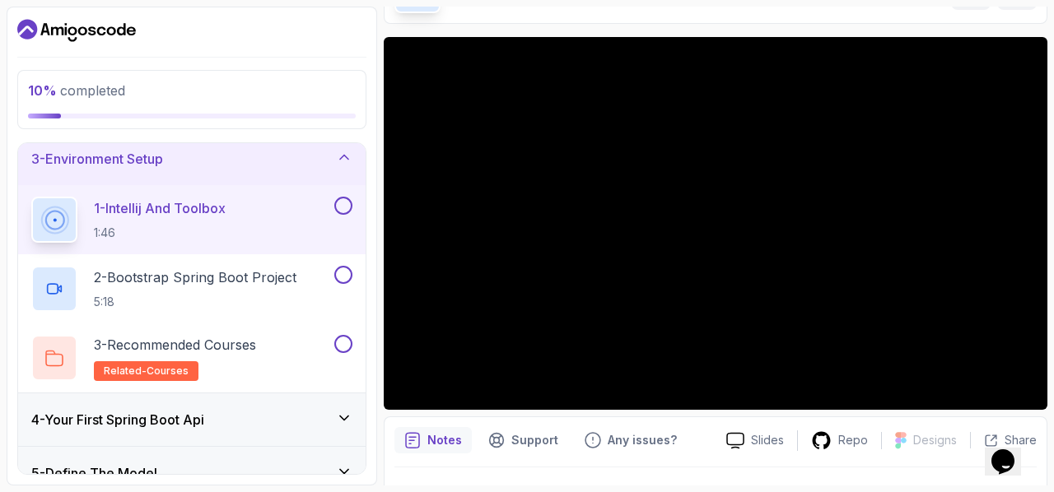
click at [34, 26] on icon "Dashboard" at bounding box center [27, 29] width 20 height 20
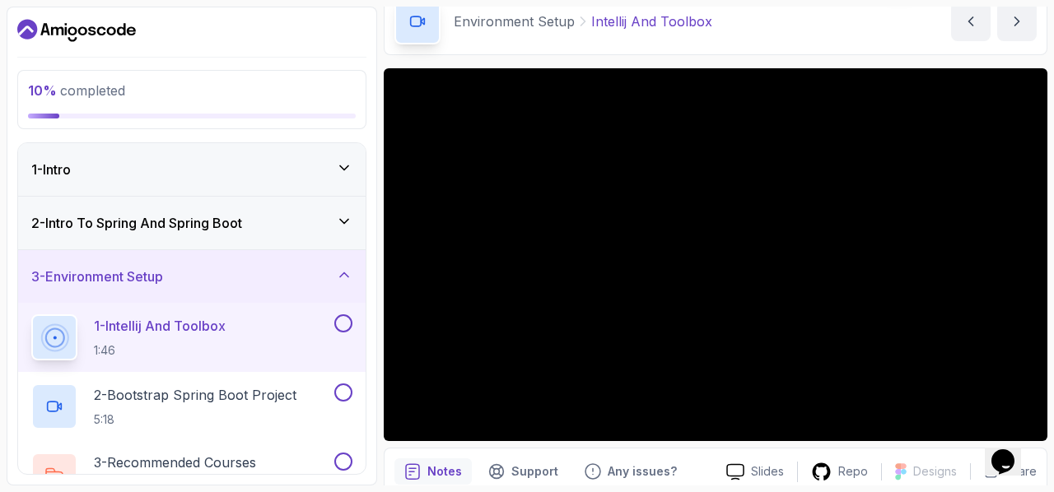
scroll to position [83, 0]
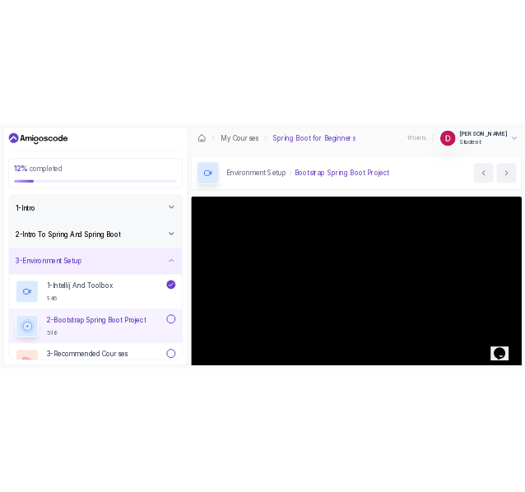
scroll to position [147, 0]
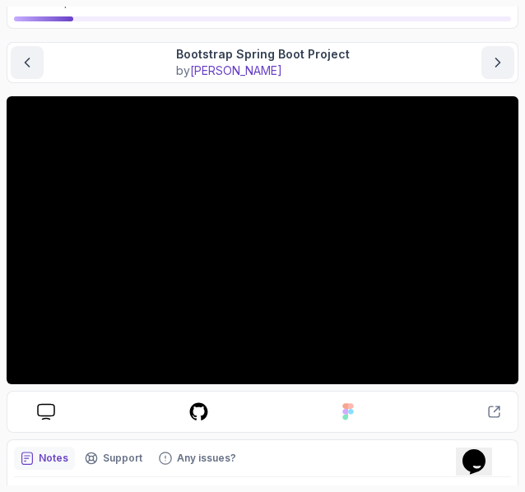
scroll to position [115, 0]
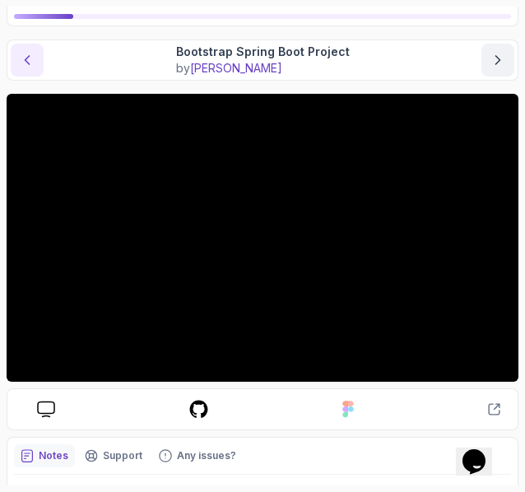
click at [25, 63] on icon "previous content" at bounding box center [27, 60] width 16 height 16
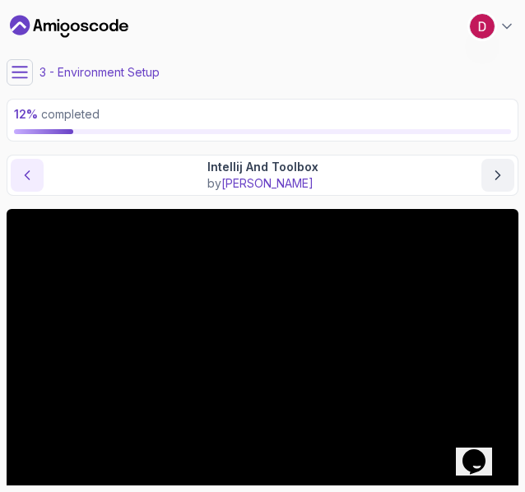
click at [26, 182] on icon "previous content" at bounding box center [27, 175] width 16 height 16
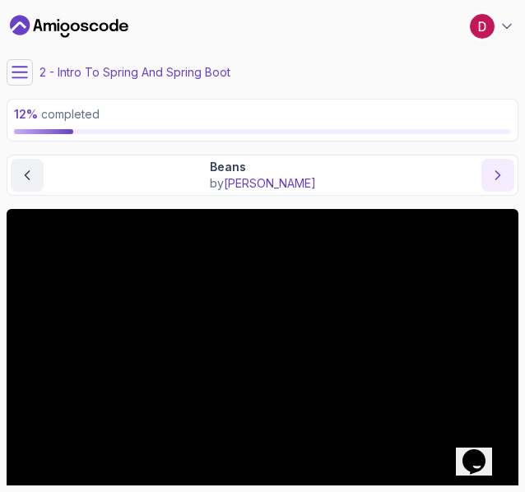
click at [489, 167] on button "next content" at bounding box center [498, 175] width 33 height 33
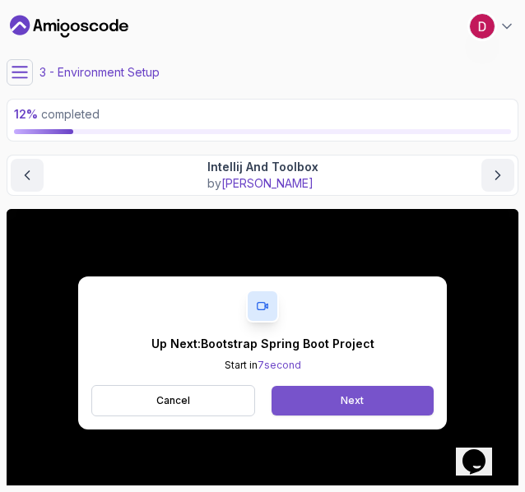
click at [331, 403] on button "Next" at bounding box center [353, 401] width 162 height 30
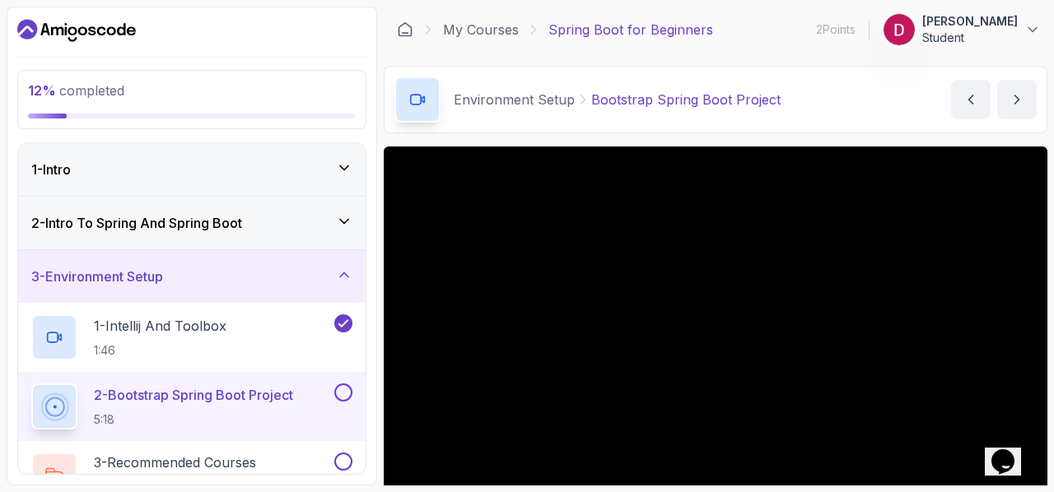
scroll to position [147, 0]
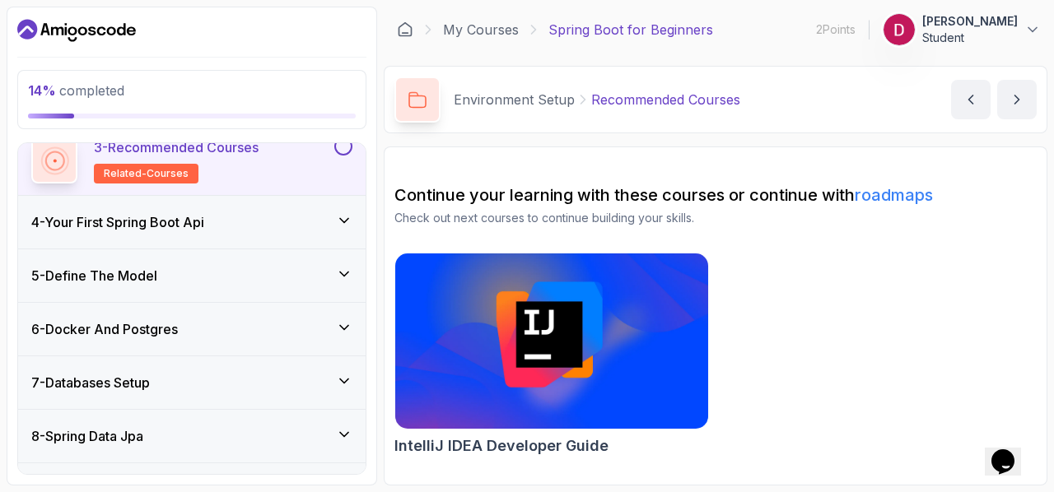
scroll to position [278, 0]
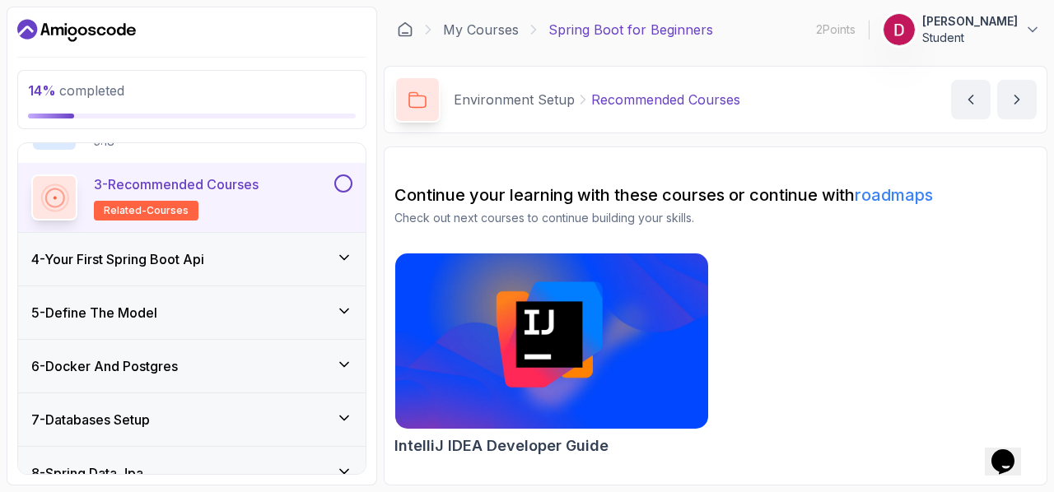
click at [303, 214] on div "3 - Recommended Courses related-courses" at bounding box center [181, 198] width 300 height 46
click at [207, 181] on p "3 - Recommended Courses" at bounding box center [176, 185] width 165 height 20
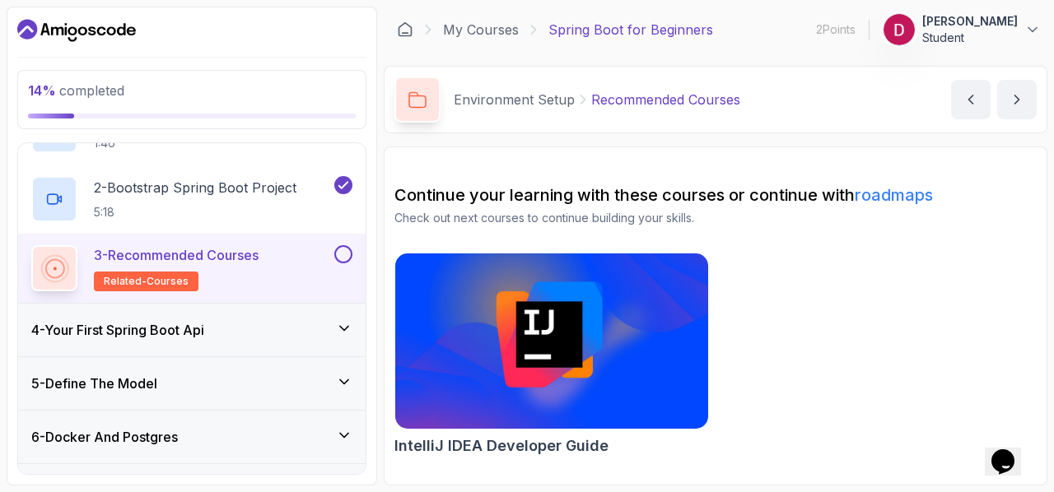
scroll to position [221, 0]
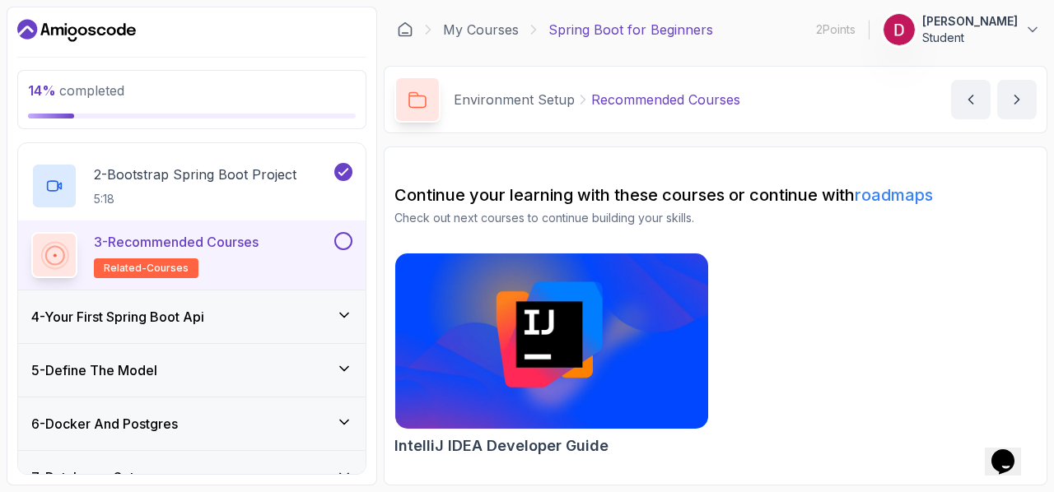
click at [150, 266] on span "related-courses" at bounding box center [146, 268] width 85 height 13
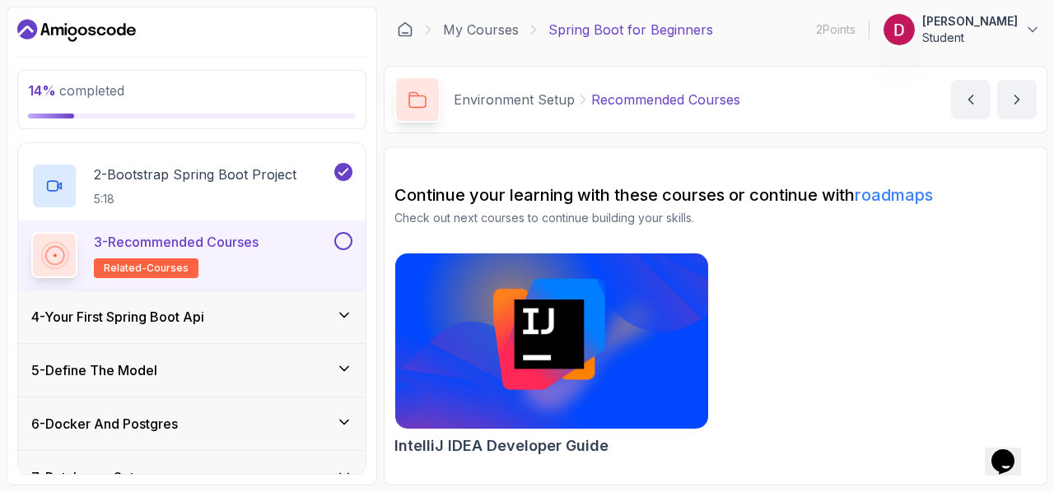
click at [565, 310] on img at bounding box center [552, 342] width 329 height 184
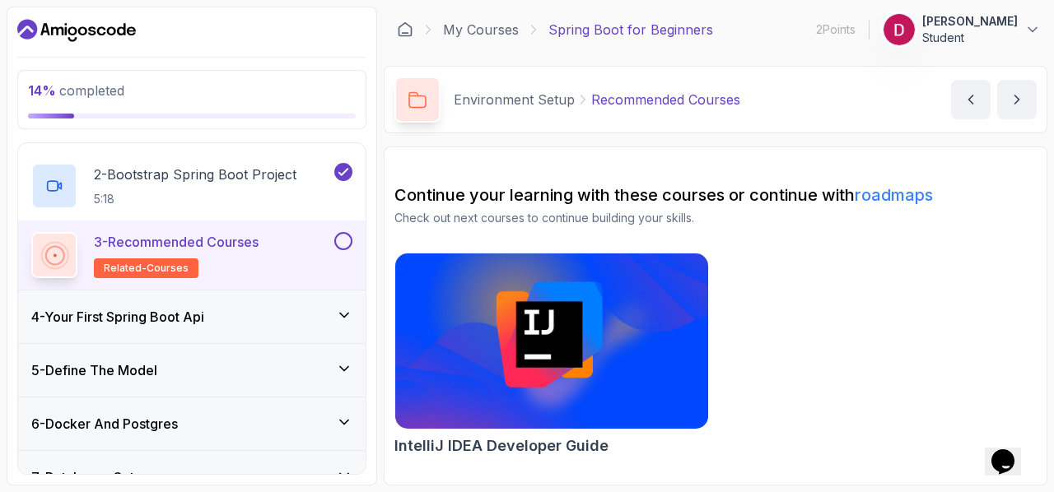
click at [337, 246] on button at bounding box center [343, 241] width 18 height 18
click at [346, 243] on icon at bounding box center [343, 241] width 15 height 16
click at [346, 243] on button at bounding box center [343, 241] width 18 height 18
click at [1024, 90] on button "next content" at bounding box center [1017, 100] width 40 height 40
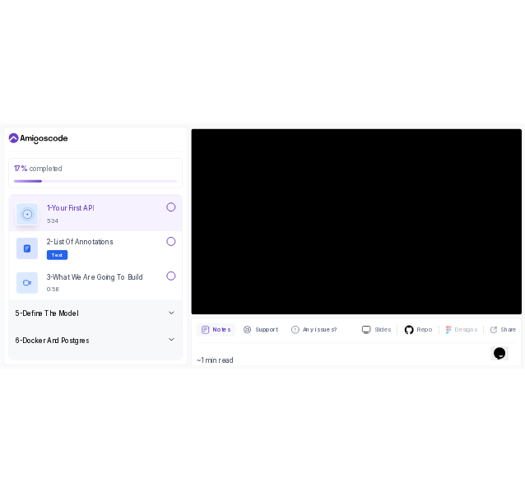
scroll to position [133, 0]
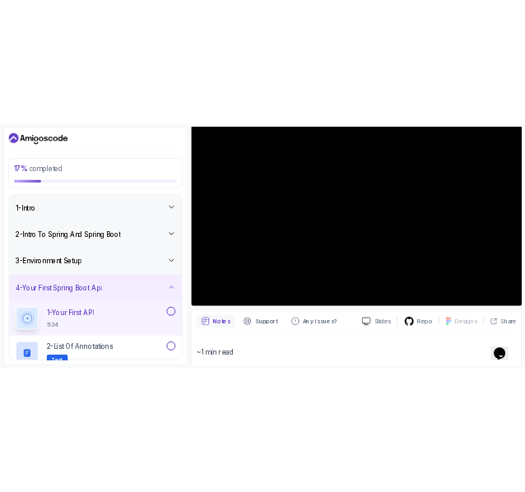
scroll to position [156, 0]
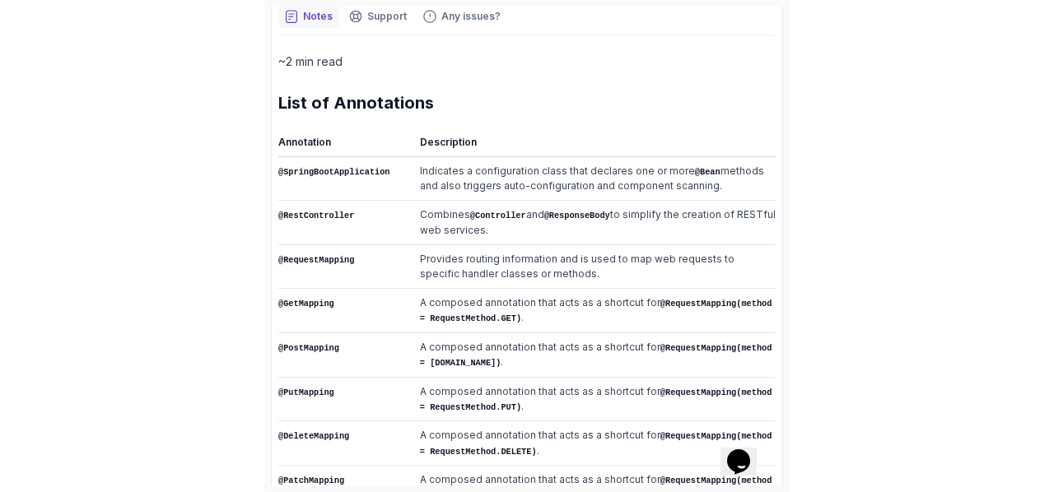
scroll to position [259, 0]
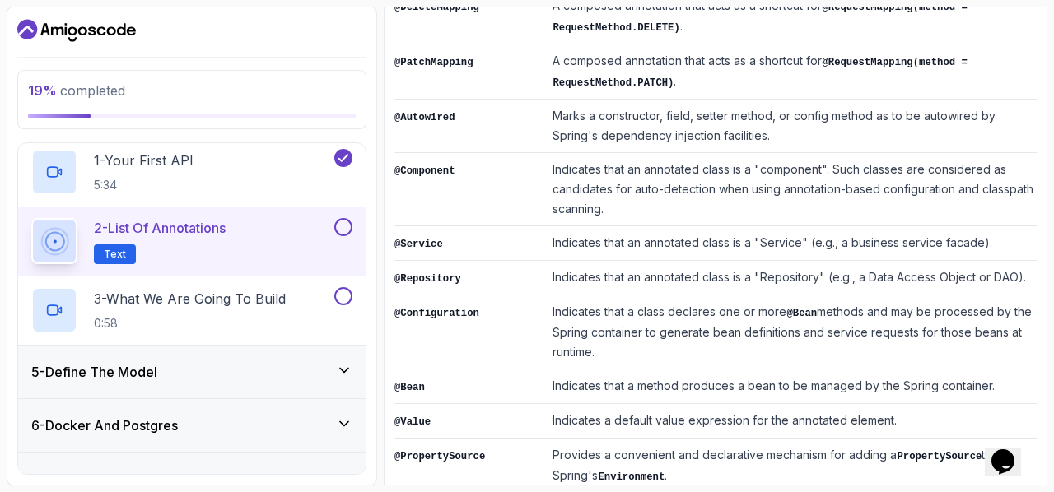
scroll to position [710, 0]
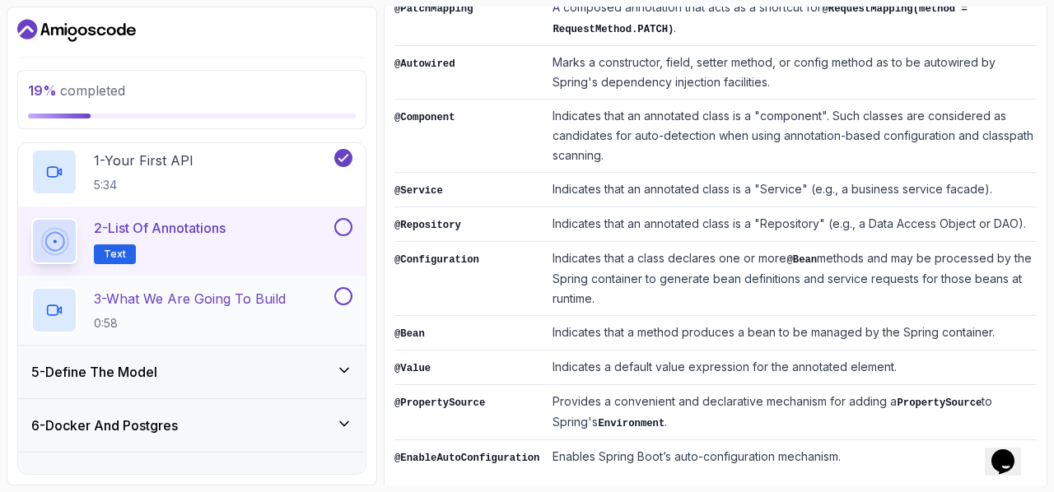
click at [291, 322] on div "3 - What We Are Going To Build 0:58" at bounding box center [181, 310] width 300 height 46
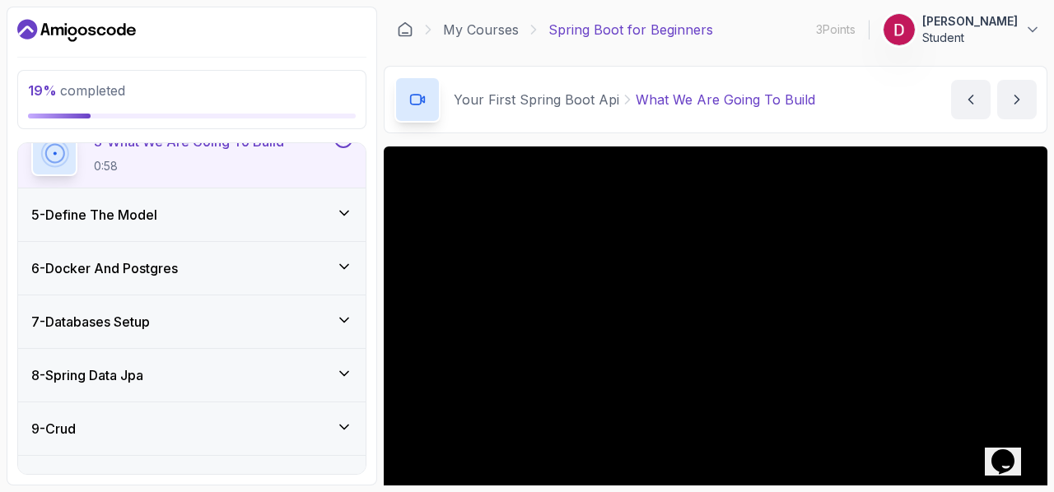
scroll to position [362, 0]
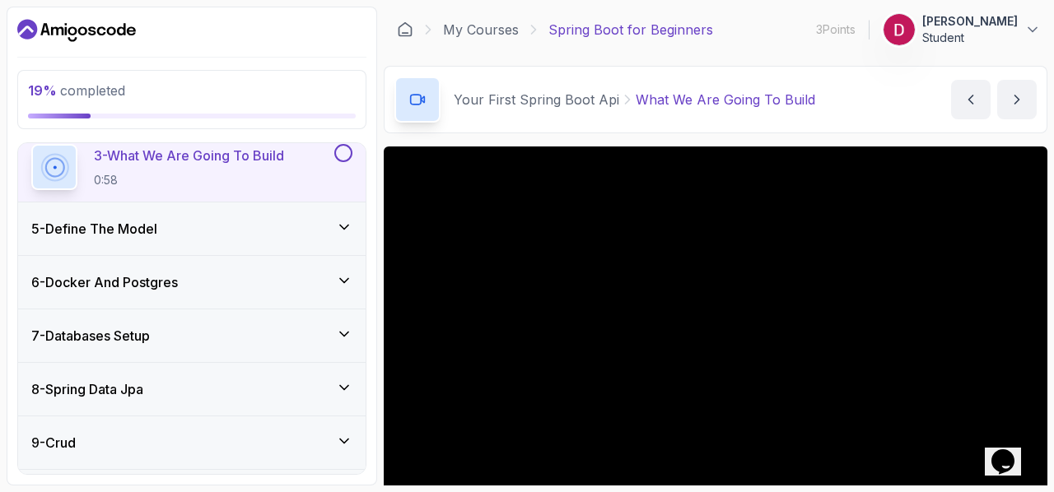
click at [255, 217] on div "5 - Define The Model" at bounding box center [191, 229] width 347 height 53
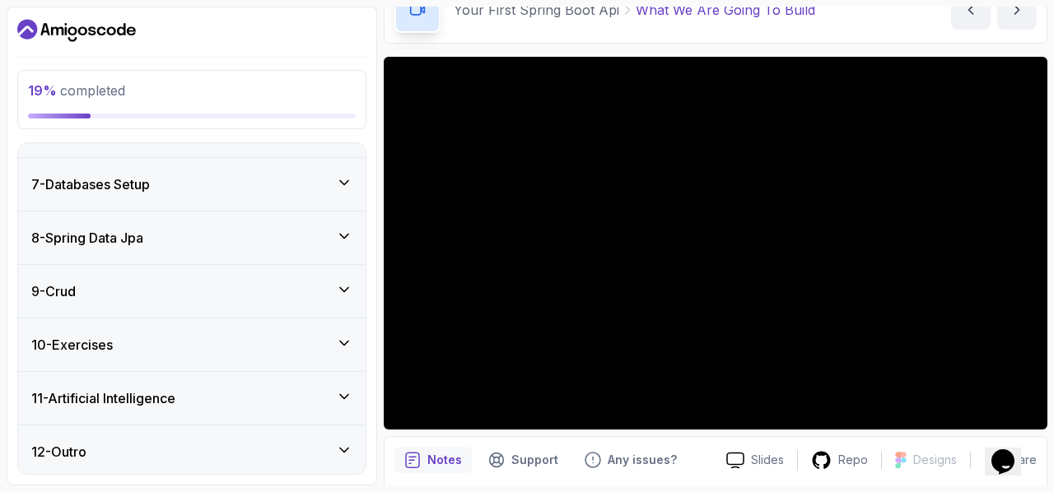
scroll to position [91, 0]
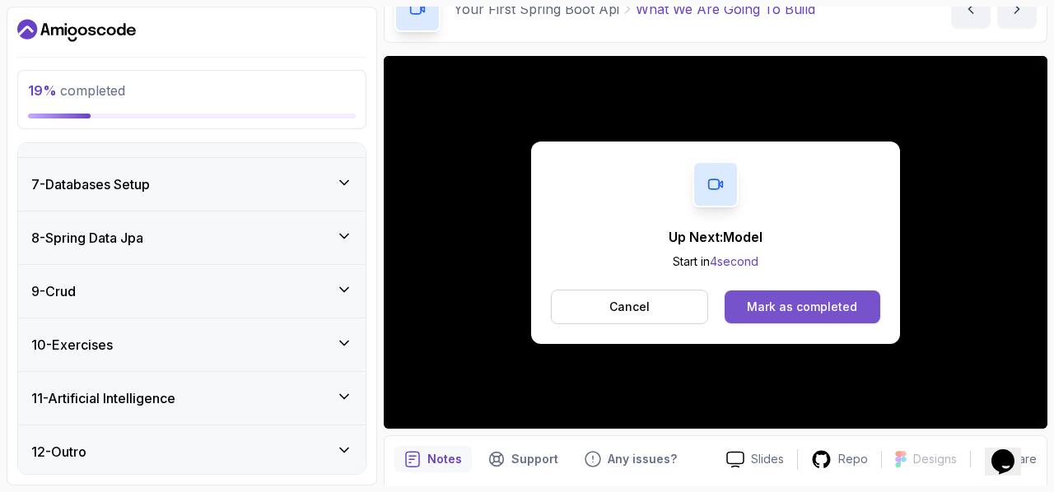
click at [787, 306] on div "Mark as completed" at bounding box center [802, 307] width 110 height 16
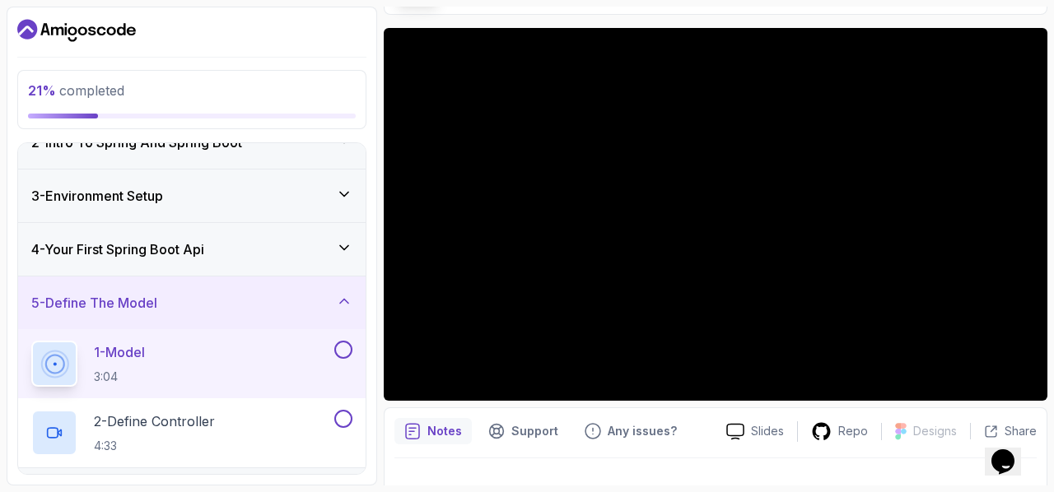
scroll to position [79, 0]
click at [273, 254] on div "4 - Your First Spring Boot Api" at bounding box center [191, 251] width 321 height 20
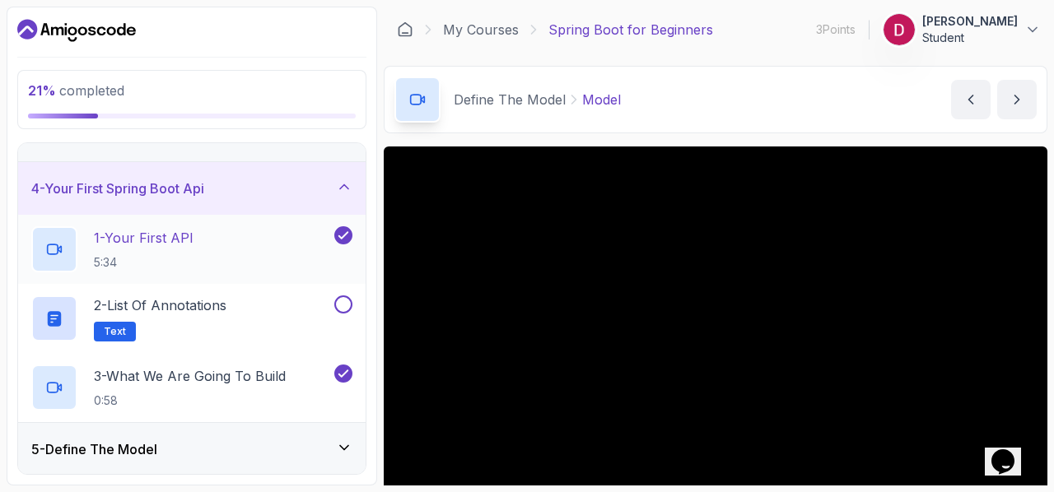
scroll to position [145, 0]
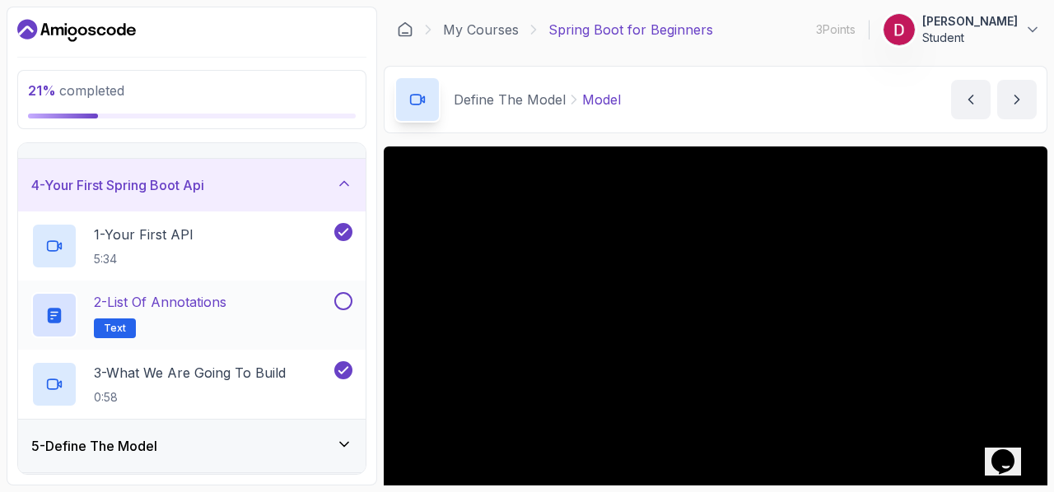
click at [344, 301] on button at bounding box center [343, 301] width 18 height 18
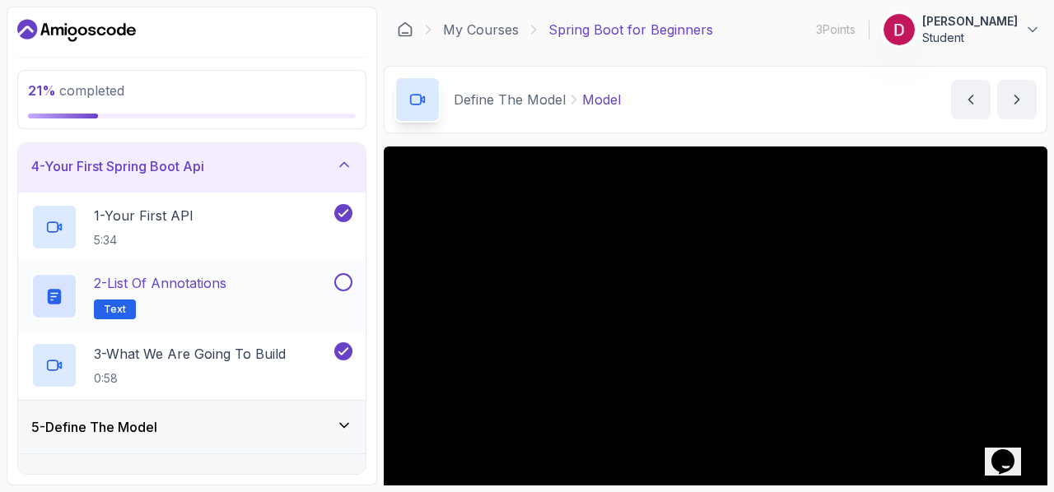
scroll to position [165, 0]
click at [344, 278] on icon at bounding box center [343, 281] width 15 height 16
click at [344, 278] on button at bounding box center [343, 282] width 18 height 18
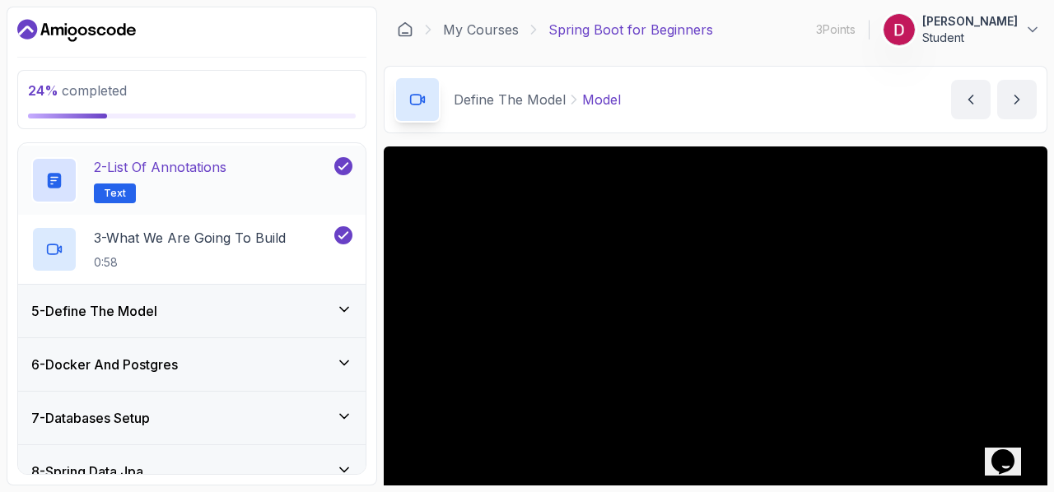
scroll to position [282, 0]
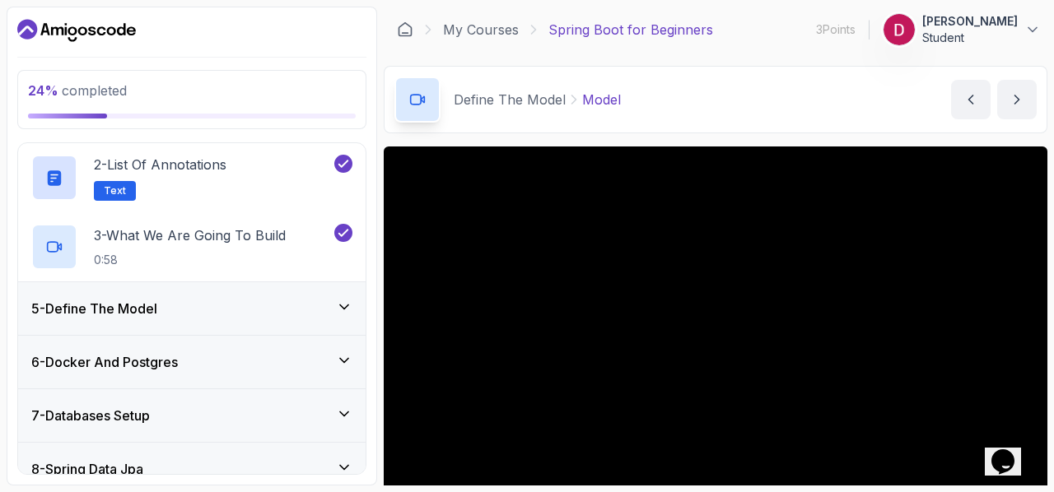
click at [320, 301] on div "5 - Define The Model" at bounding box center [191, 309] width 321 height 20
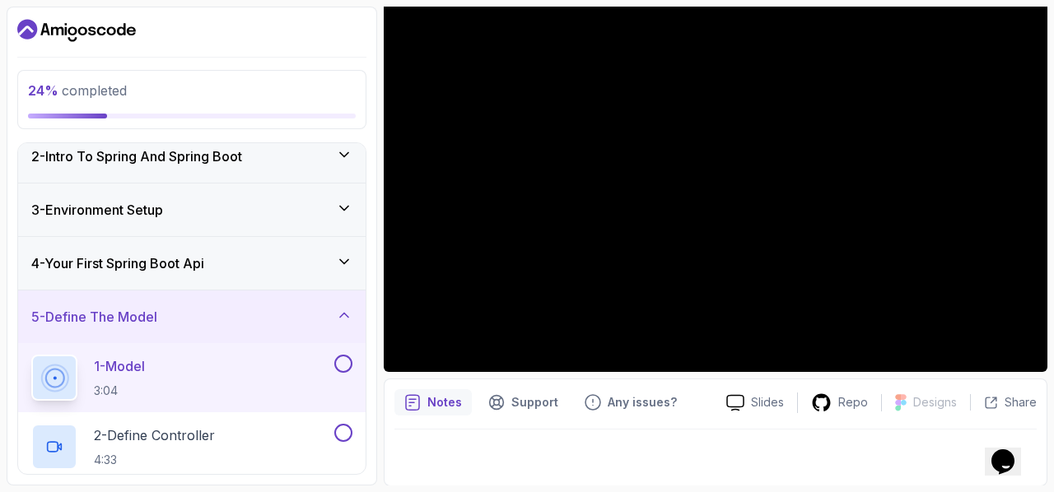
scroll to position [64, 0]
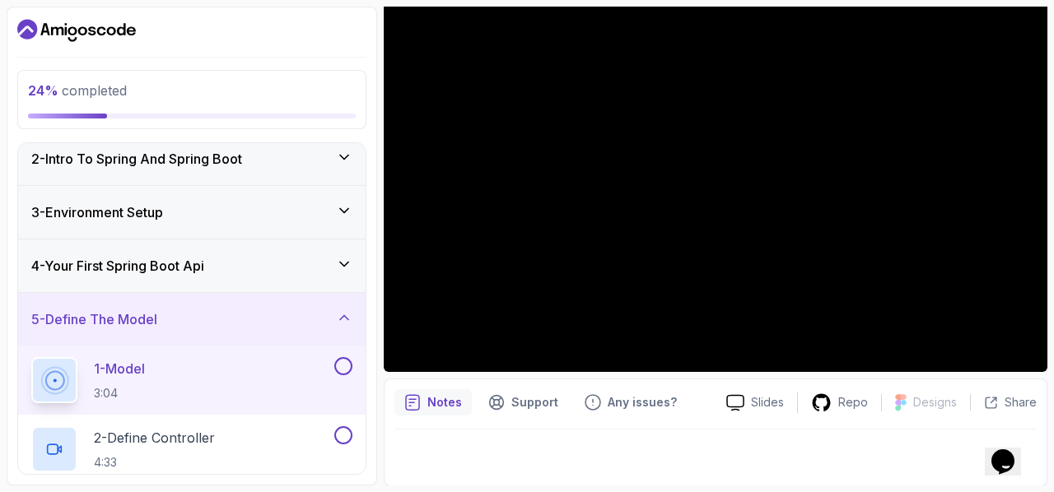
click at [163, 273] on h3 "4 - Your First Spring Boot Api" at bounding box center [117, 266] width 173 height 20
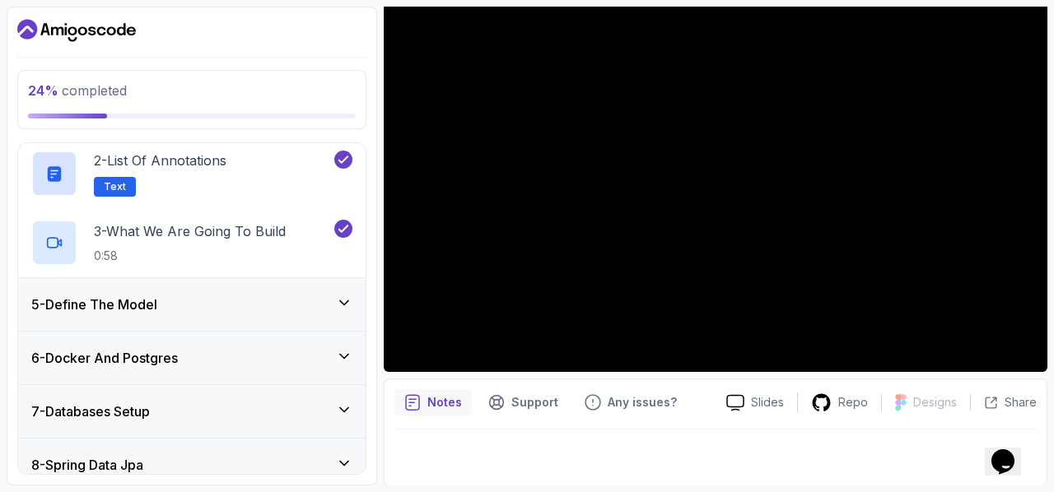
scroll to position [287, 0]
click at [165, 287] on div "5 - Define The Model" at bounding box center [191, 304] width 347 height 53
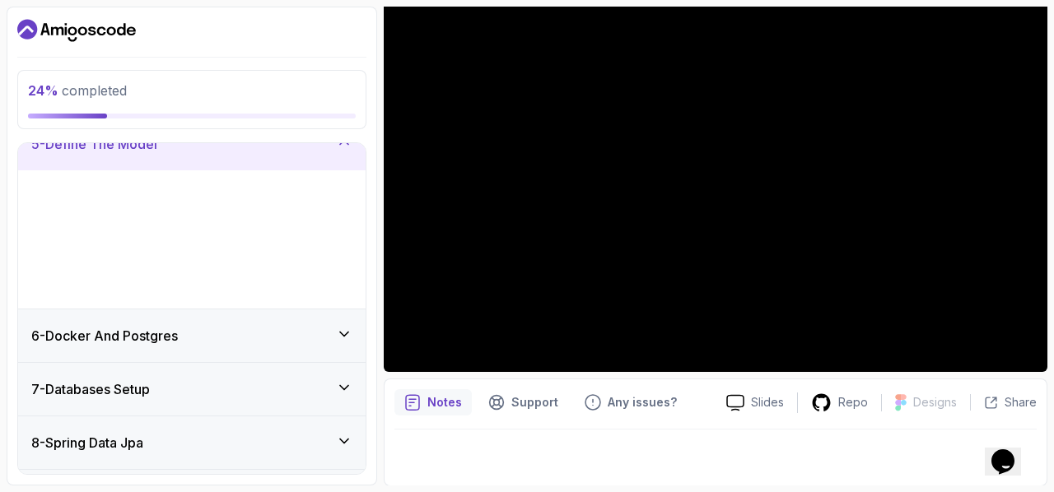
scroll to position [240, 0]
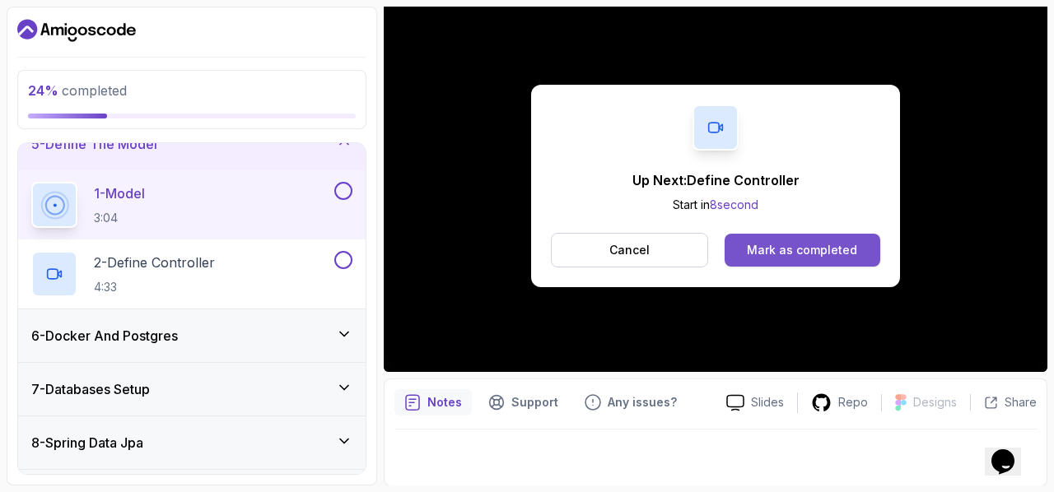
click at [763, 251] on div "Mark as completed" at bounding box center [802, 250] width 110 height 16
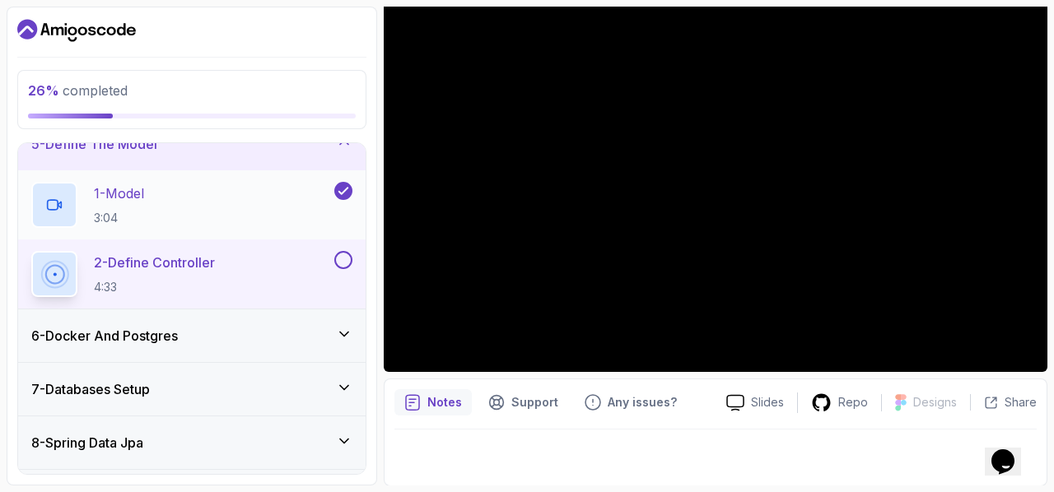
click at [222, 200] on div "1 - Model 3:04" at bounding box center [181, 205] width 300 height 46
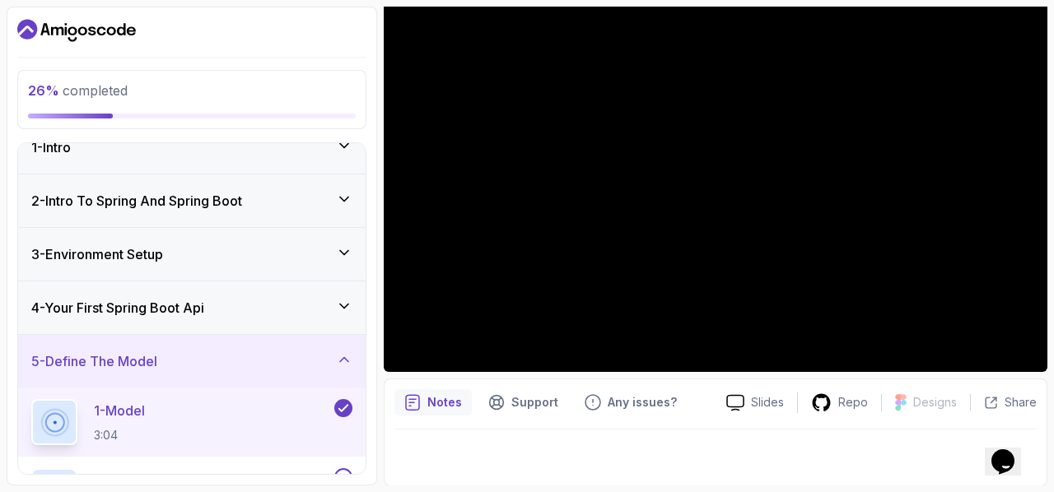
scroll to position [21, 0]
click at [283, 309] on div "4 - Your First Spring Boot Api" at bounding box center [191, 309] width 321 height 20
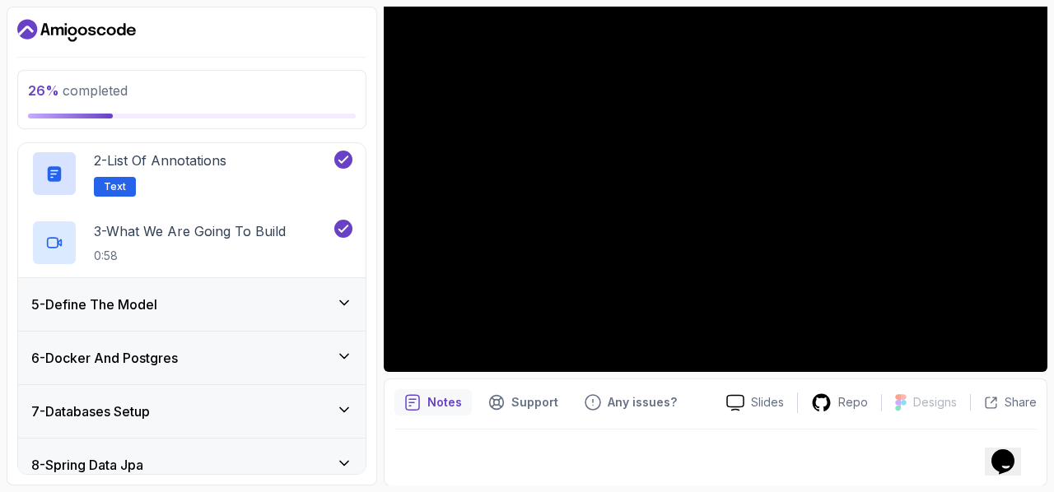
scroll to position [291, 0]
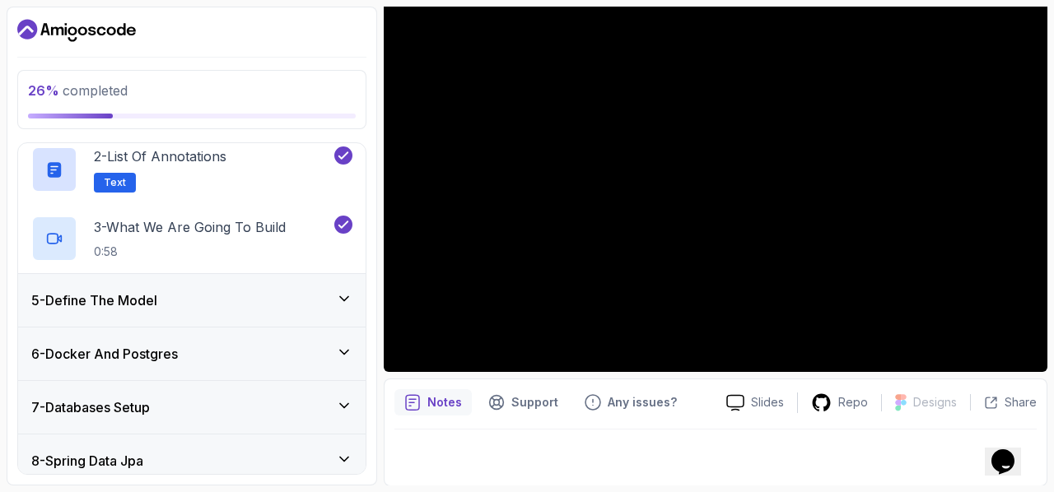
click at [290, 298] on div "5 - Define The Model" at bounding box center [191, 301] width 321 height 20
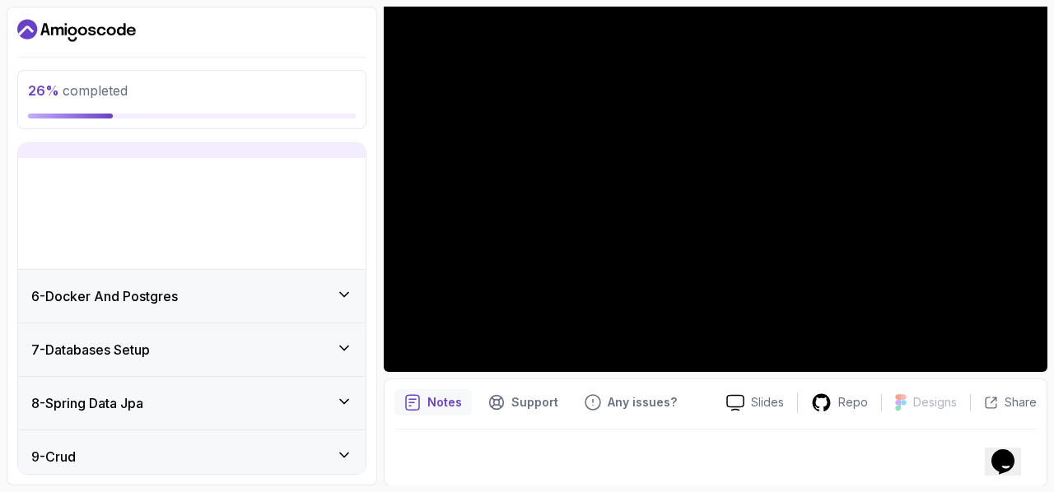
scroll to position [217, 0]
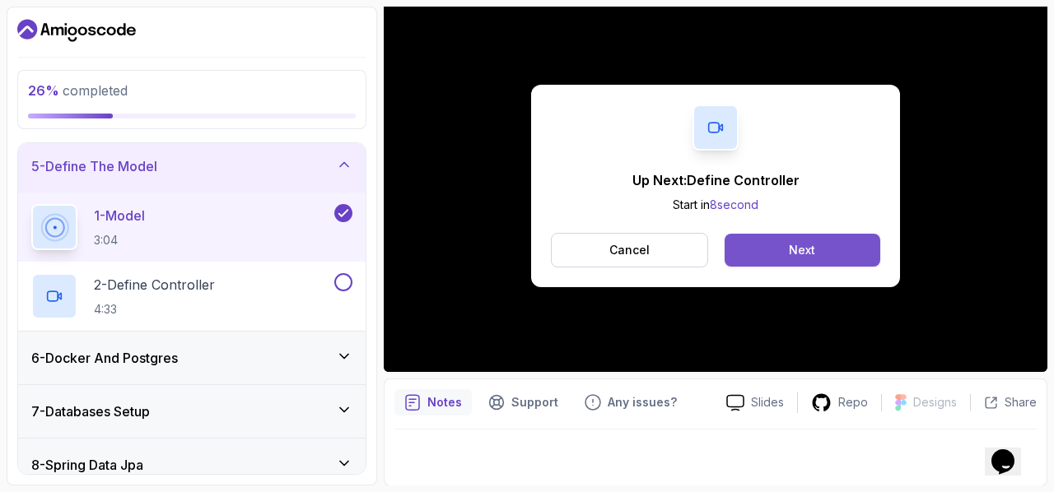
click at [779, 254] on button "Next" at bounding box center [803, 250] width 156 height 33
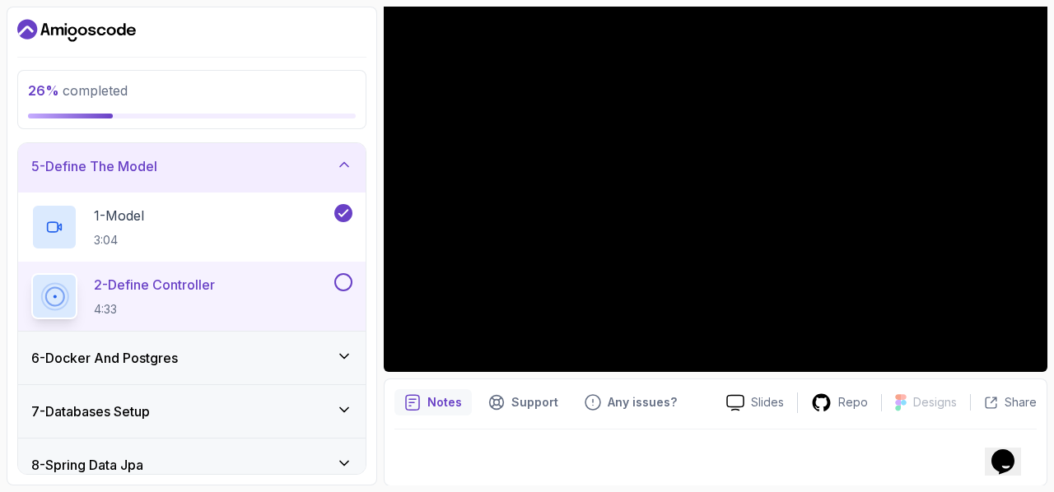
click at [246, 365] on div "6 - Docker And Postgres" at bounding box center [191, 358] width 321 height 20
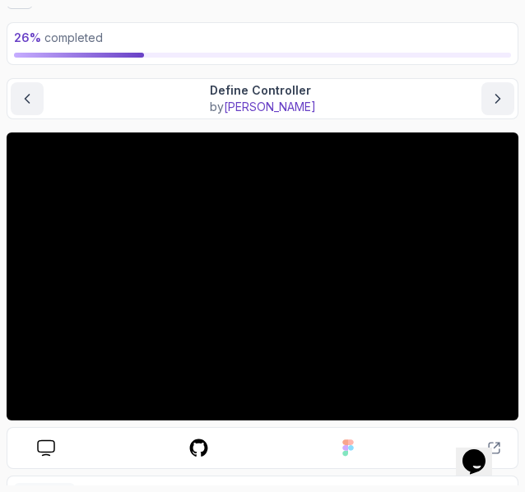
scroll to position [87, 0]
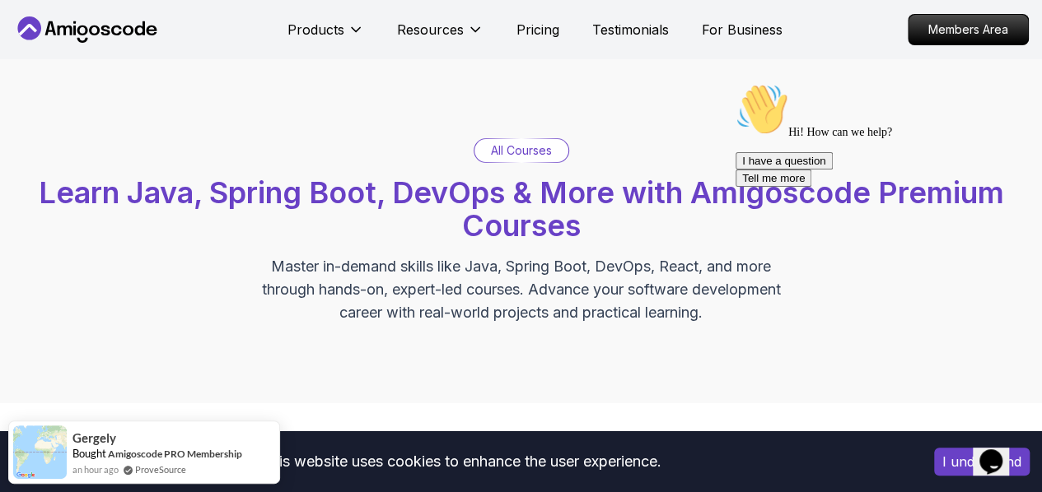
click at [735, 83] on icon "Chat attention grabber" at bounding box center [735, 83] width 0 height 0
